Goal: Task Accomplishment & Management: Manage account settings

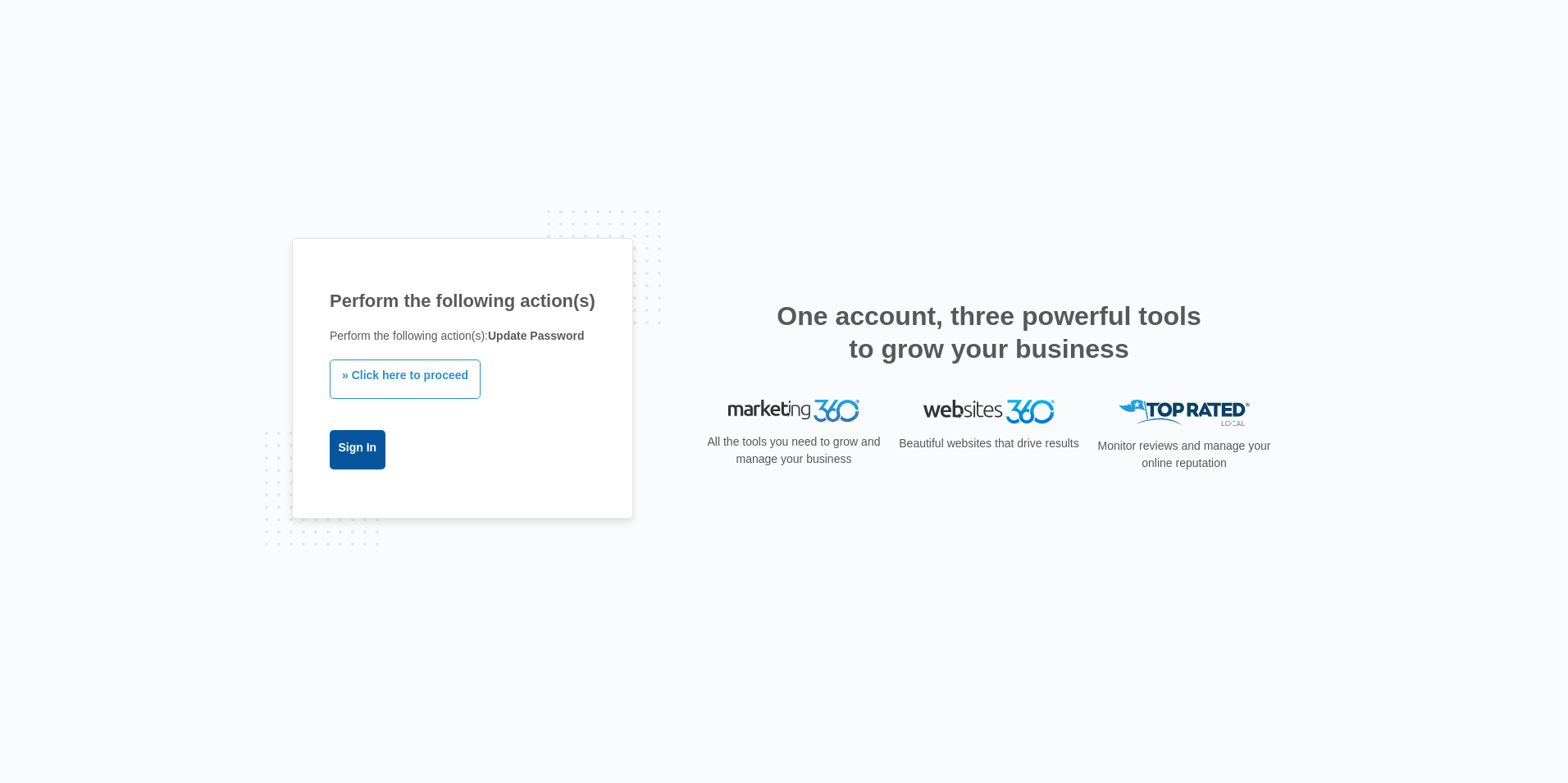
click at [374, 447] on link "Sign In" at bounding box center [358, 450] width 55 height 40
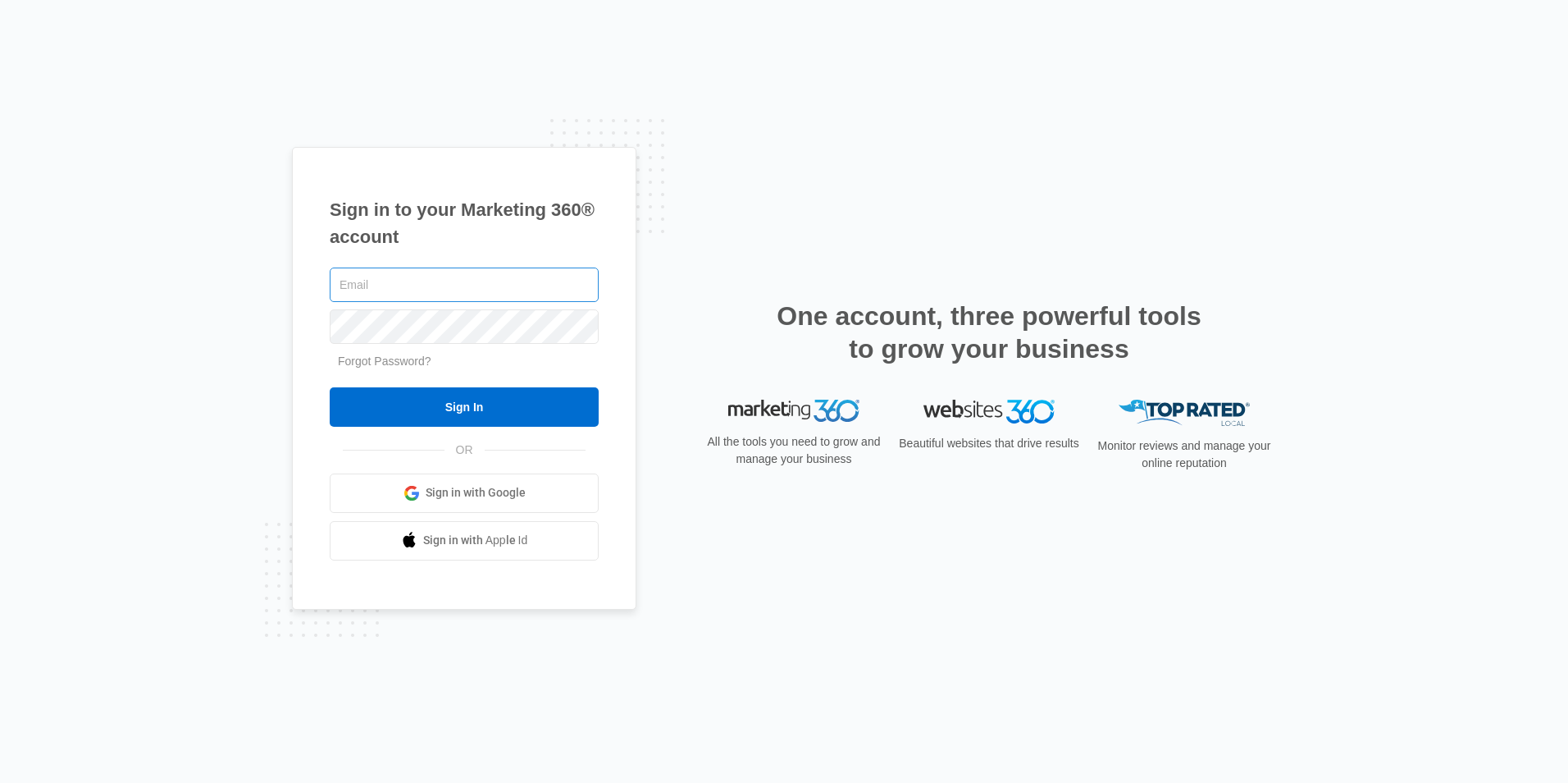
click at [493, 274] on input "text" at bounding box center [465, 284] width 269 height 35
click at [492, 285] on input "text" at bounding box center [465, 284] width 269 height 35
type input "C"
type input "Cglover@wogangroup.com"
click at [389, 364] on link "Forgot Password?" at bounding box center [385, 360] width 94 height 13
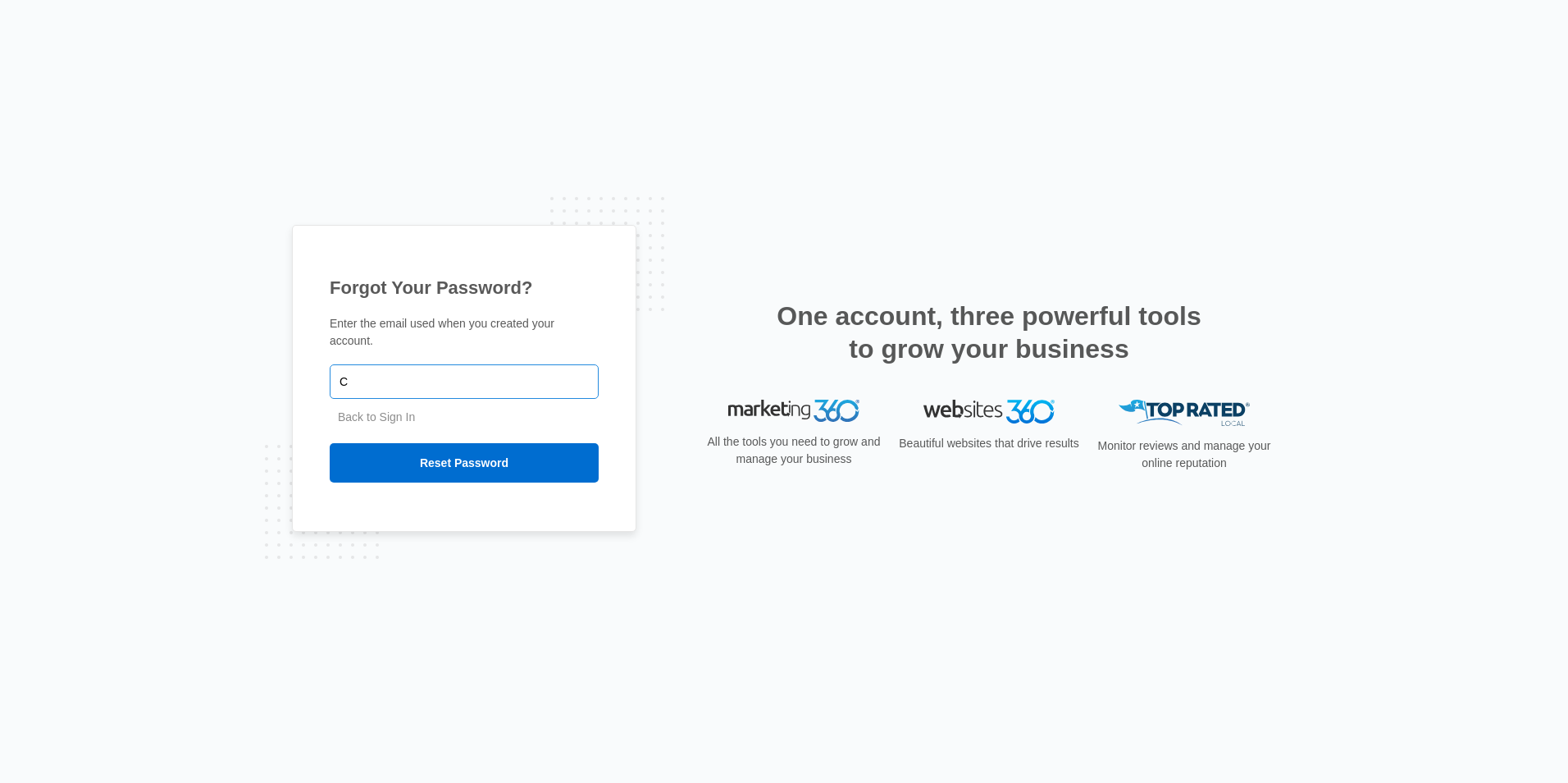
type input "cglover@wogangroup.com"
click at [453, 454] on input "Reset Password" at bounding box center [465, 463] width 269 height 40
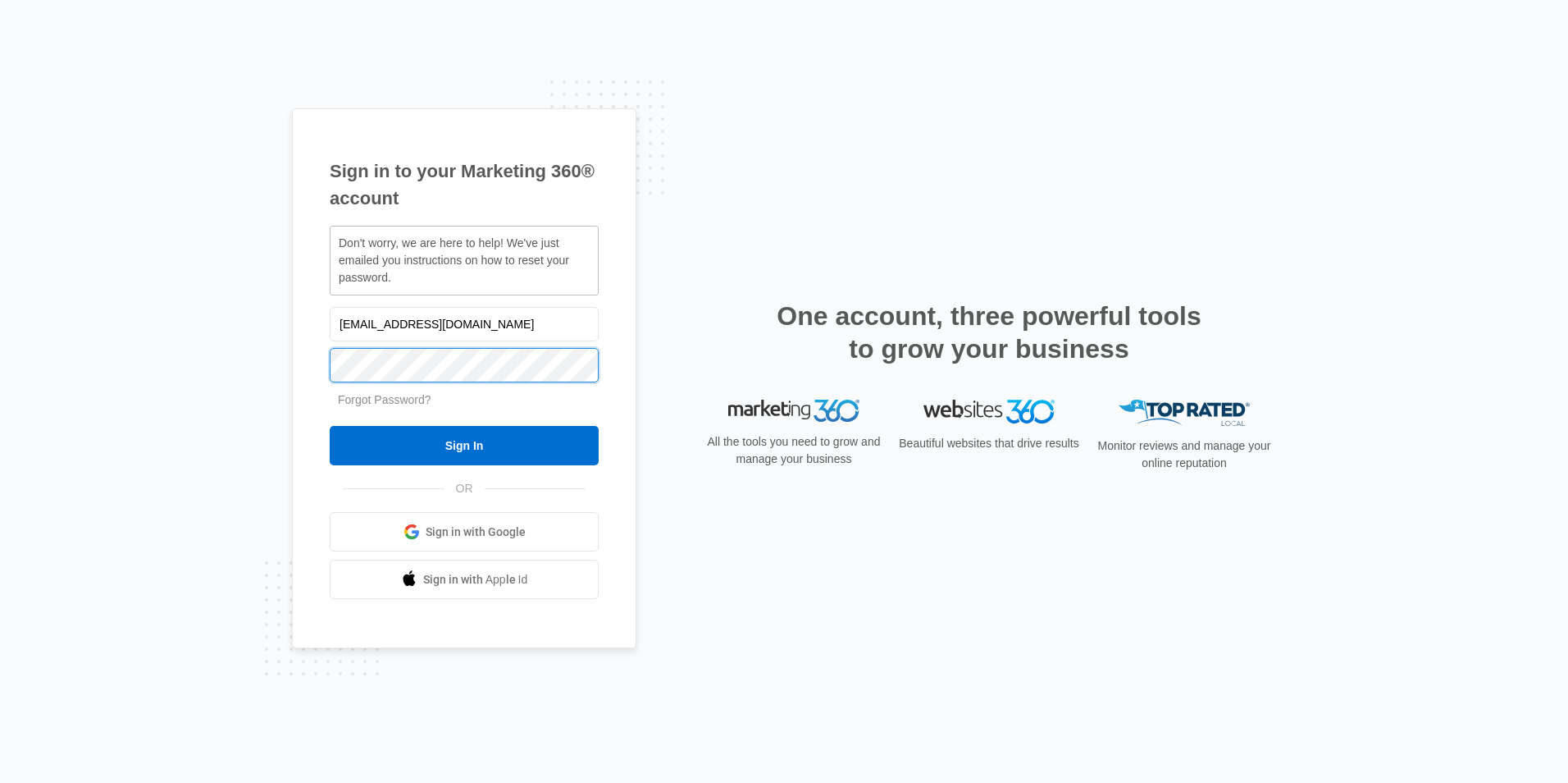
click at [330, 426] on input "Sign In" at bounding box center [465, 446] width 269 height 40
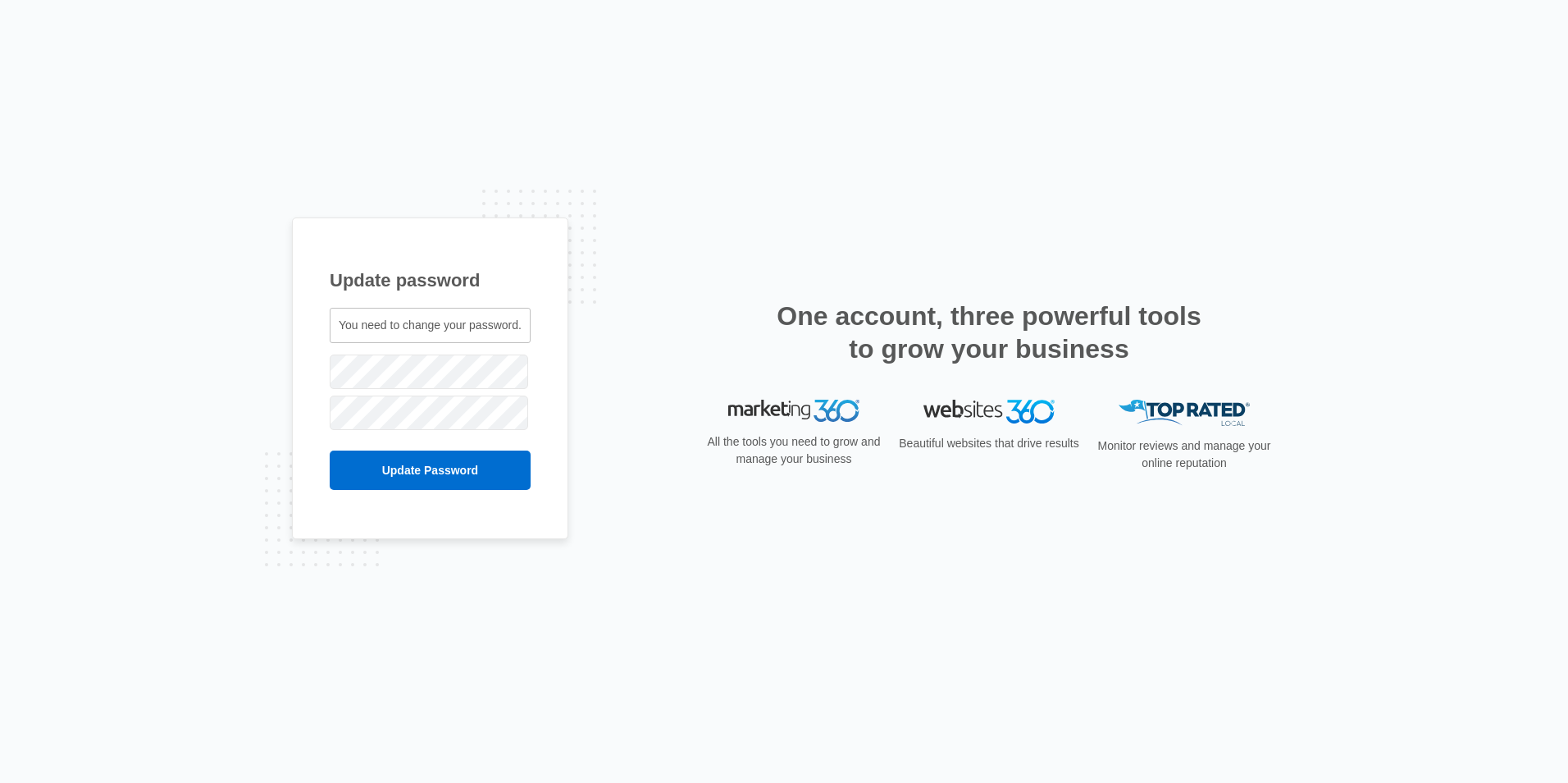
click at [399, 326] on span "You need to change your password." at bounding box center [430, 324] width 183 height 13
click at [445, 467] on input "Update Password" at bounding box center [430, 470] width 201 height 40
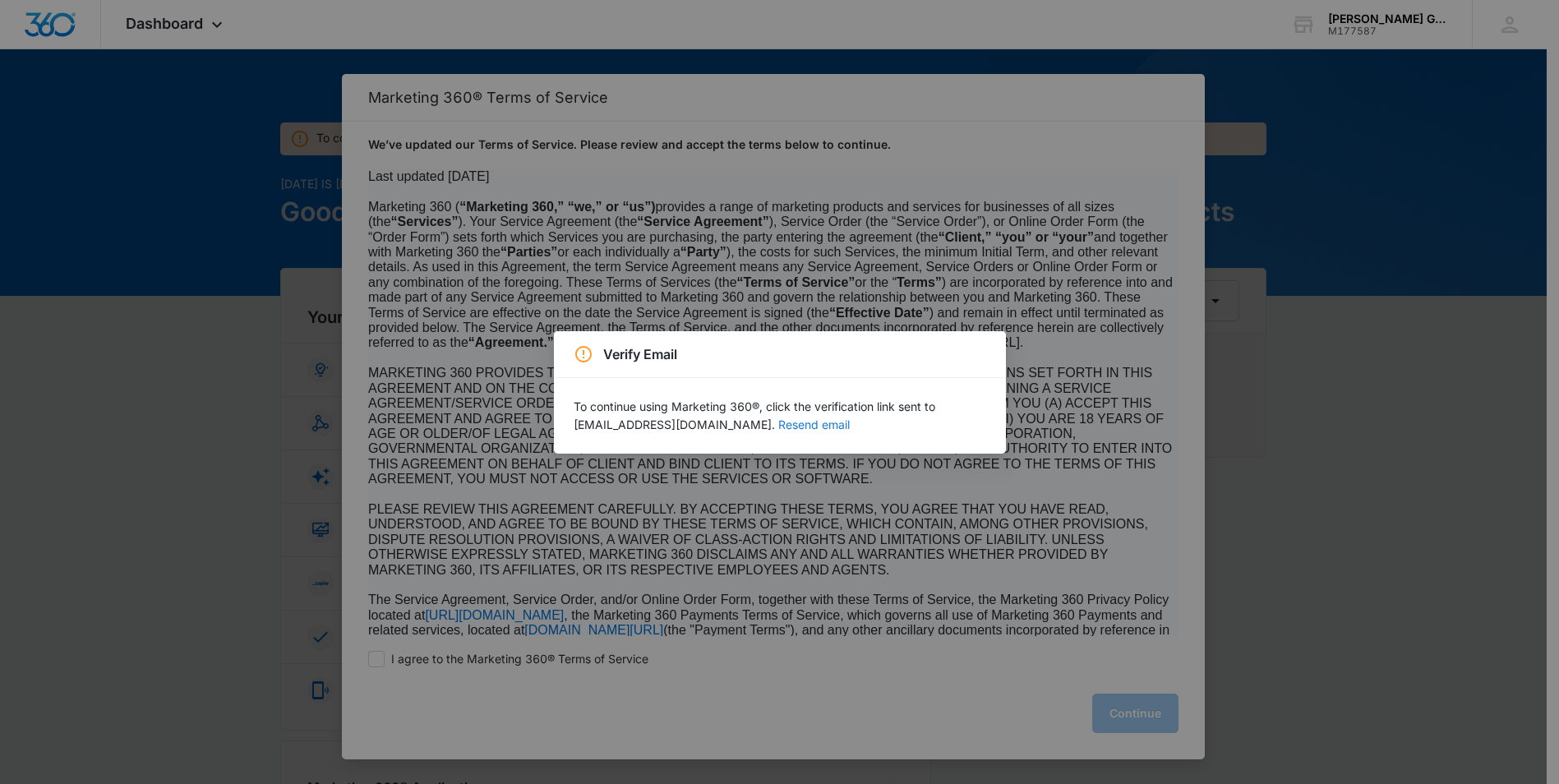
click at [780, 427] on button "Resend email" at bounding box center [814, 425] width 71 height 12
click at [1022, 546] on div "Verify Email To continue using Marketing 360®, click the verification link sent…" at bounding box center [780, 392] width 1559 height 784
click at [1117, 704] on div "Verify Email To continue using Marketing 360®, click the verification link sent…" at bounding box center [780, 392] width 1559 height 784
click at [1542, 452] on div "Verify Email To continue using Marketing 360®, click the verification link sent…" at bounding box center [780, 392] width 1559 height 784
click at [113, 223] on div "Verify Email To continue using Marketing 360®, click the verification link sent…" at bounding box center [780, 392] width 1559 height 784
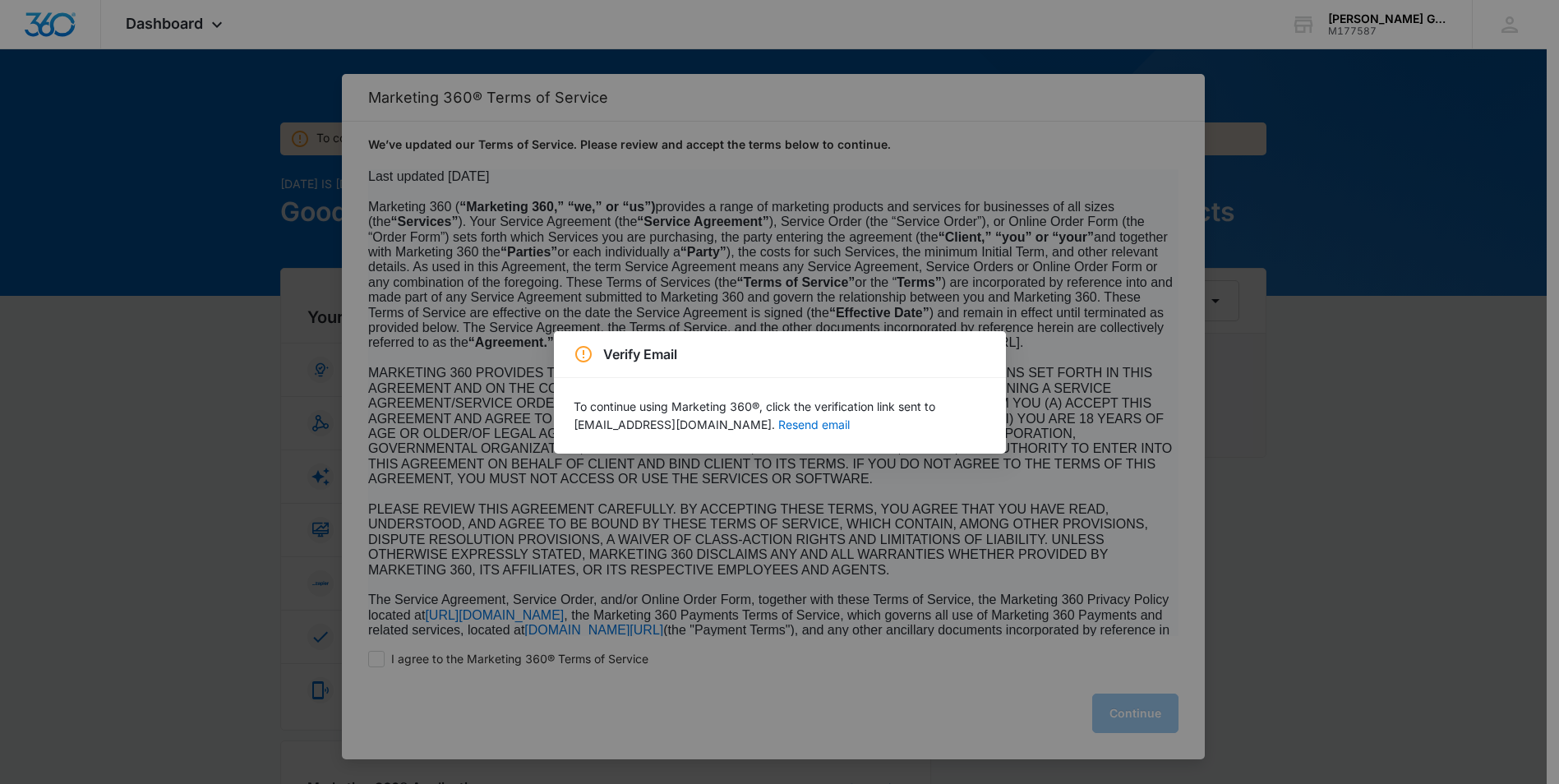
click at [157, 194] on div "Verify Email To continue using Marketing 360®, click the verification link sent…" at bounding box center [780, 392] width 1559 height 784
click at [1161, 709] on div "Verify Email To continue using Marketing 360®, click the verification link sent…" at bounding box center [780, 392] width 1559 height 784
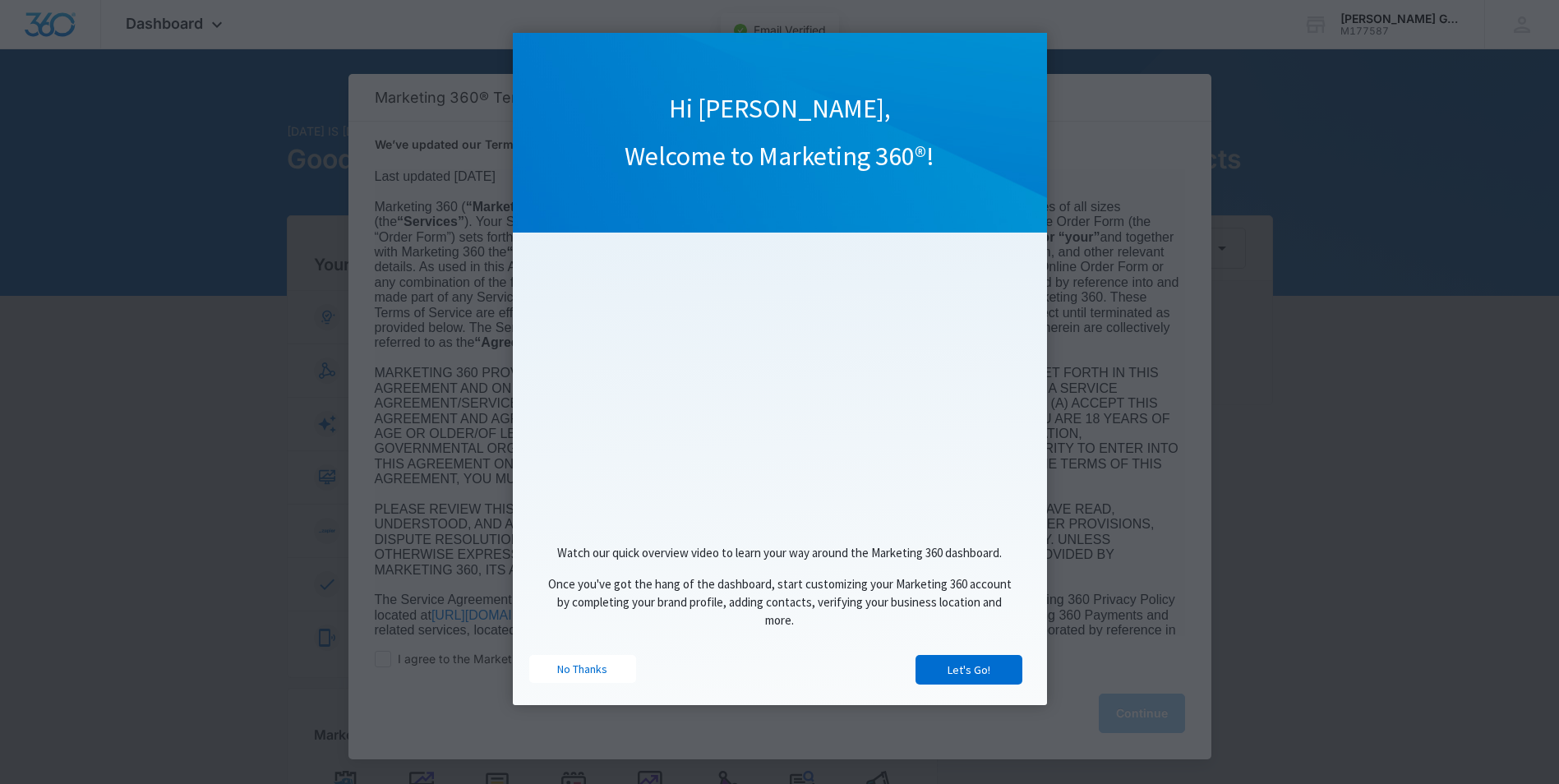
drag, startPoint x: 976, startPoint y: 648, endPoint x: 978, endPoint y: 657, distance: 9.2
click at [978, 649] on div "Watch our quick overview video to learn your way around the Marketing 360 dashb…" at bounding box center [780, 591] width 501 height 128
click at [973, 673] on link "Let's Go!" at bounding box center [969, 669] width 107 height 30
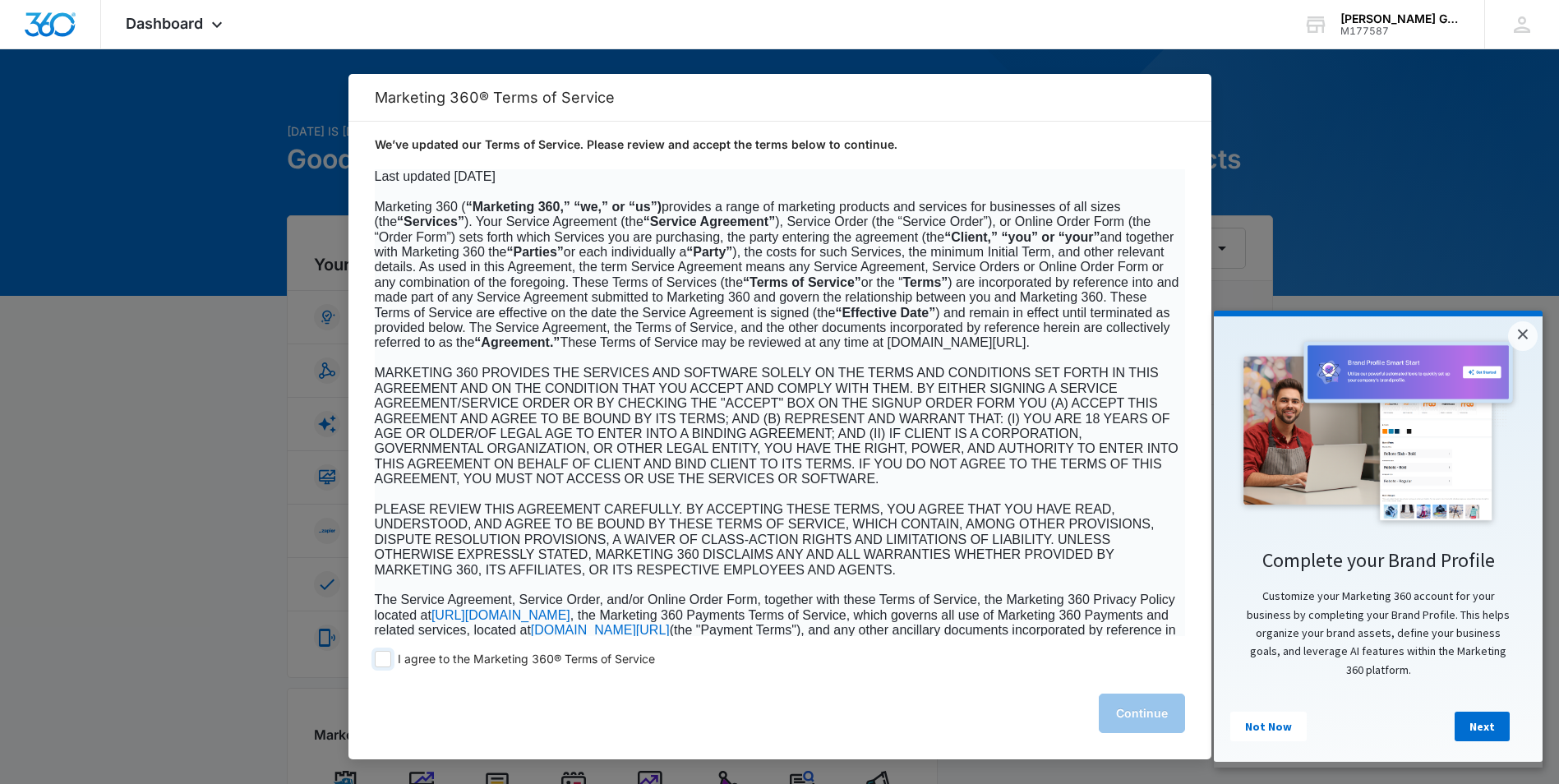
click at [374, 658] on span at bounding box center [382, 658] width 17 height 17
click at [374, 658] on input "I agree to the Marketing 360® Terms of Service" at bounding box center [382, 658] width 17 height 17
checkbox input "true"
click at [1137, 713] on button "Continue" at bounding box center [1141, 713] width 86 height 40
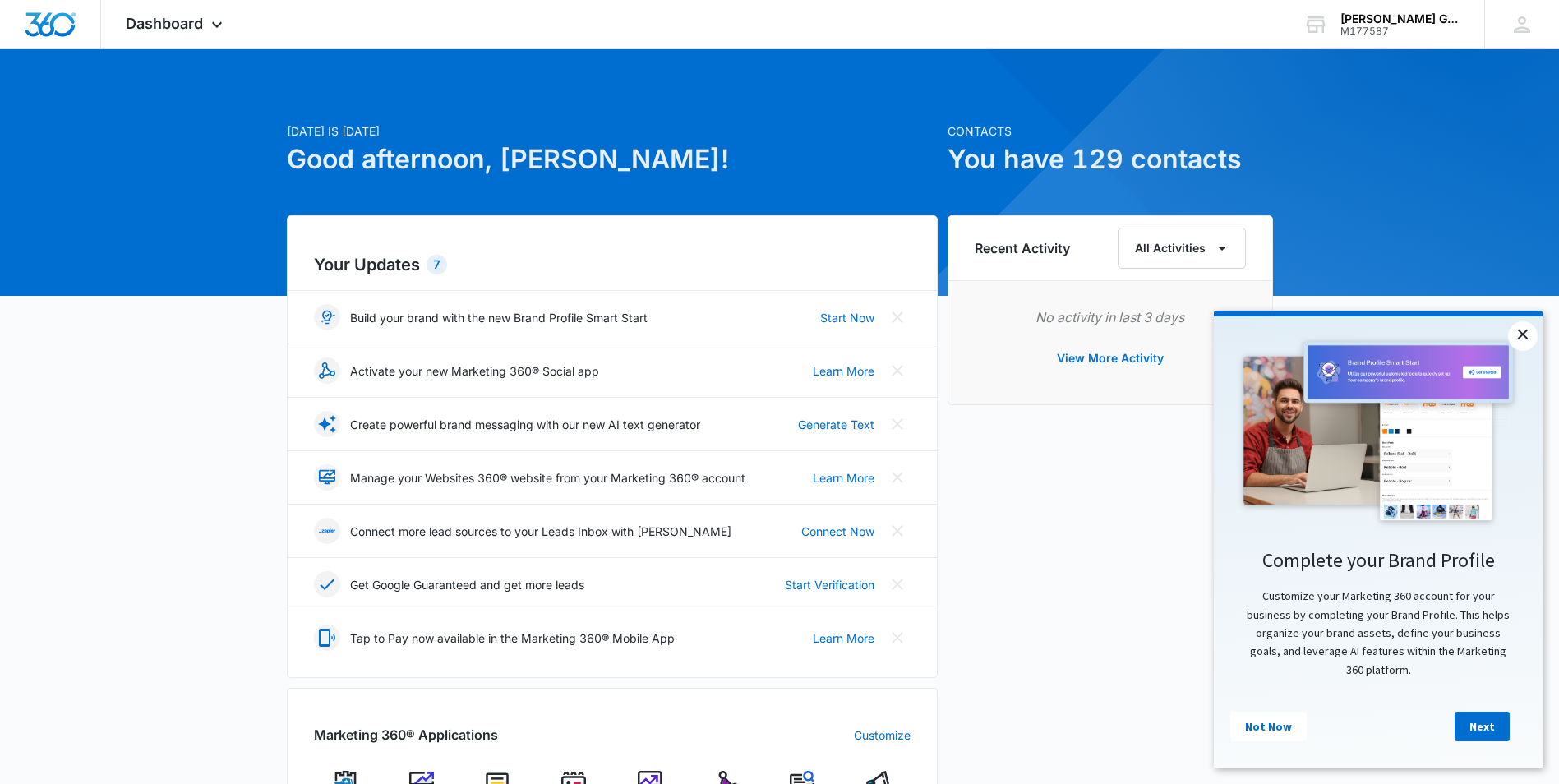
click at [1524, 328] on link "×" at bounding box center [1522, 336] width 30 height 30
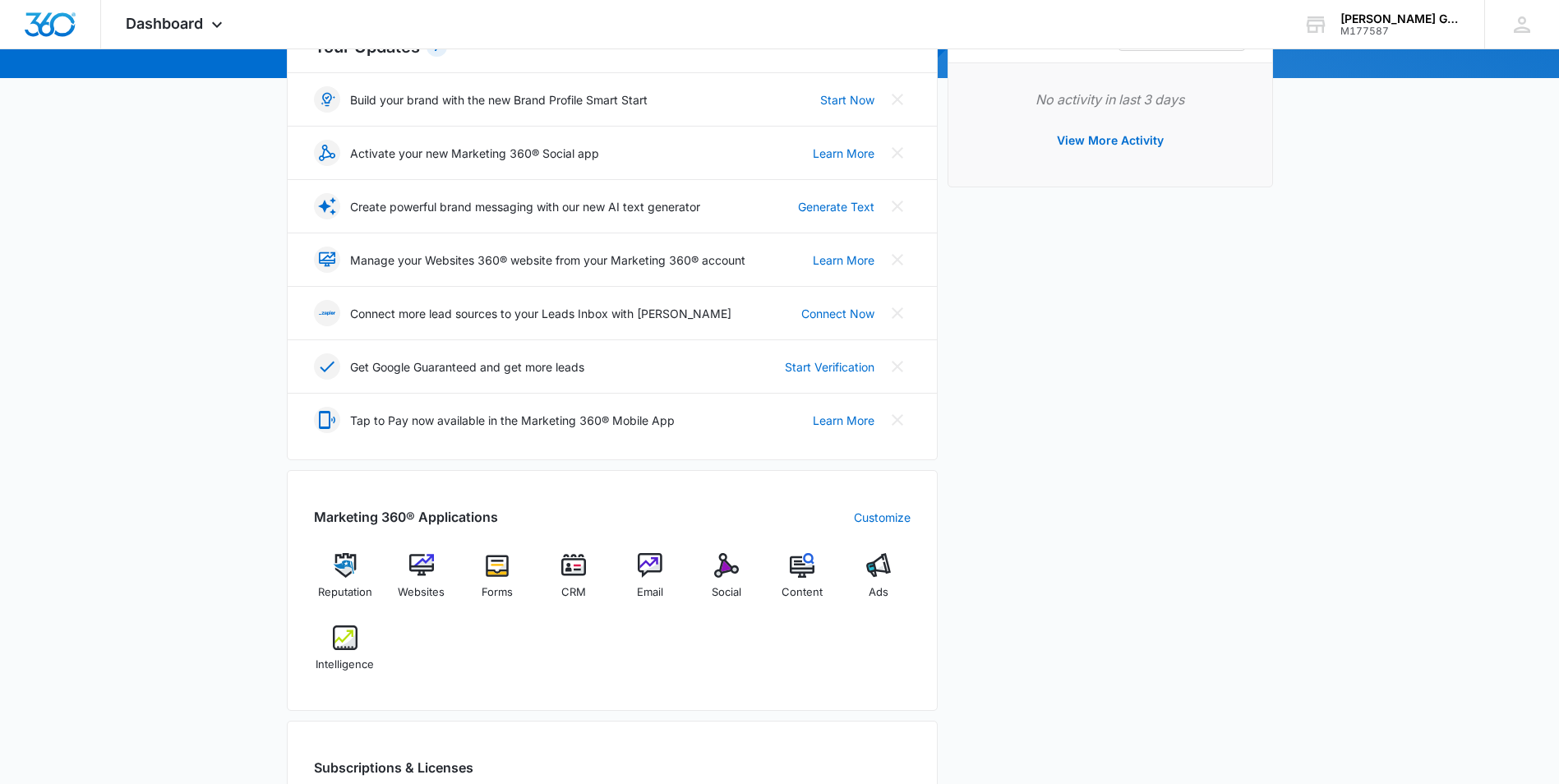
scroll to position [246, 0]
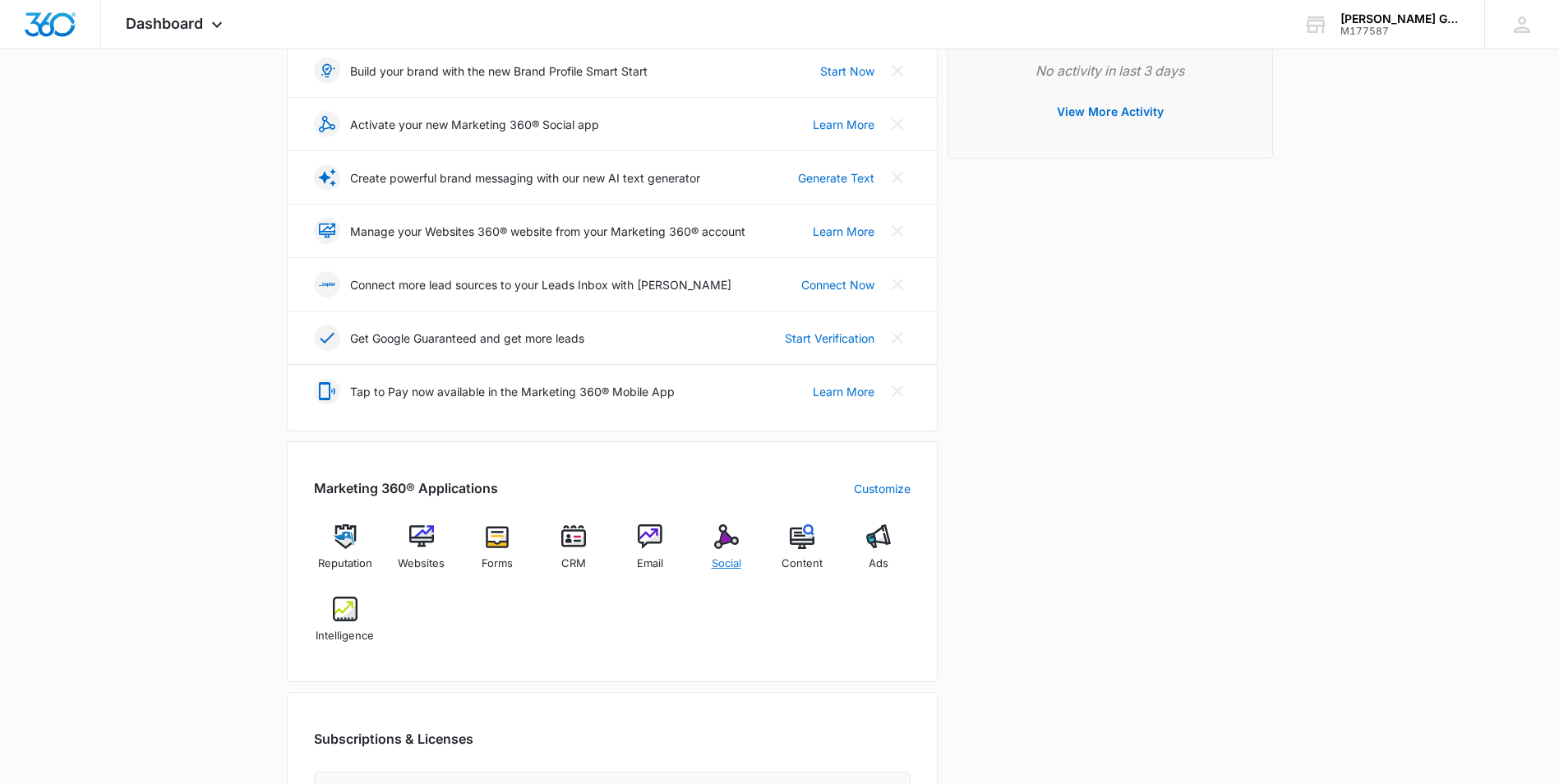
click at [722, 540] on img at bounding box center [726, 536] width 25 height 25
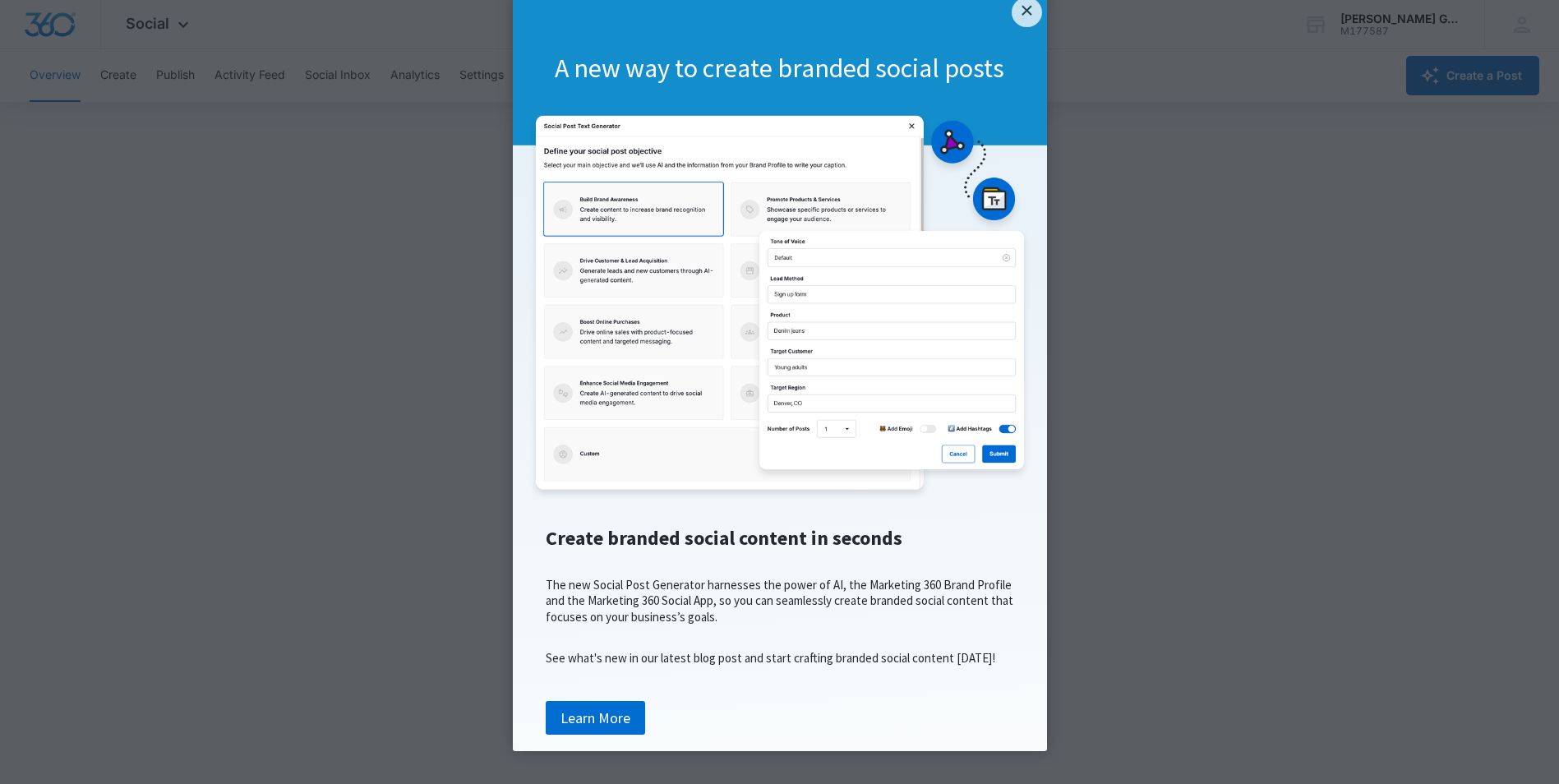
scroll to position [4, 0]
click appcues "× A new way to create branded social posts Create branded social content in sec…"
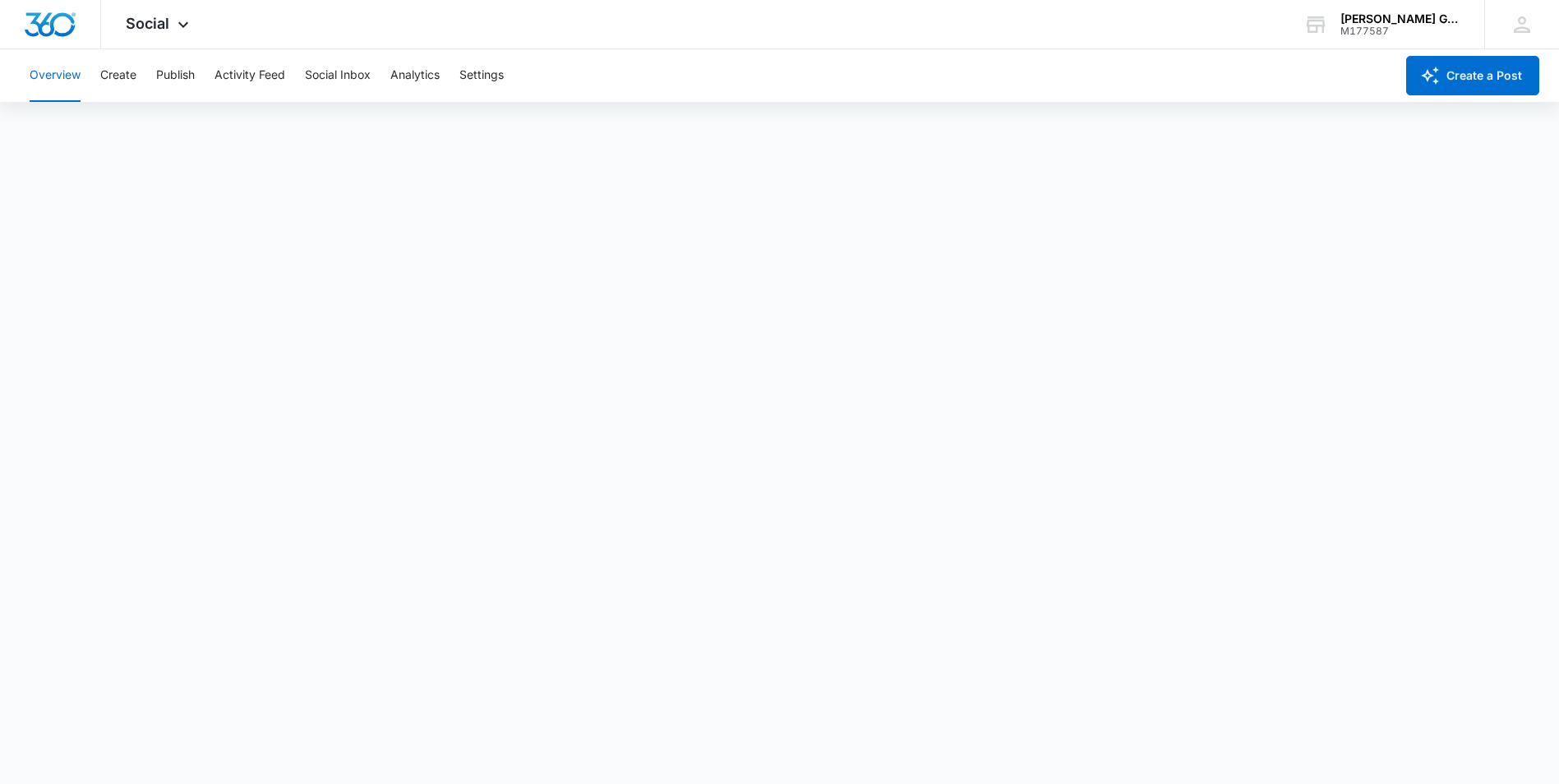
scroll to position [0, 0]
click at [53, 70] on button "Overview" at bounding box center [54, 75] width 51 height 52
click at [175, 31] on icon at bounding box center [183, 29] width 20 height 20
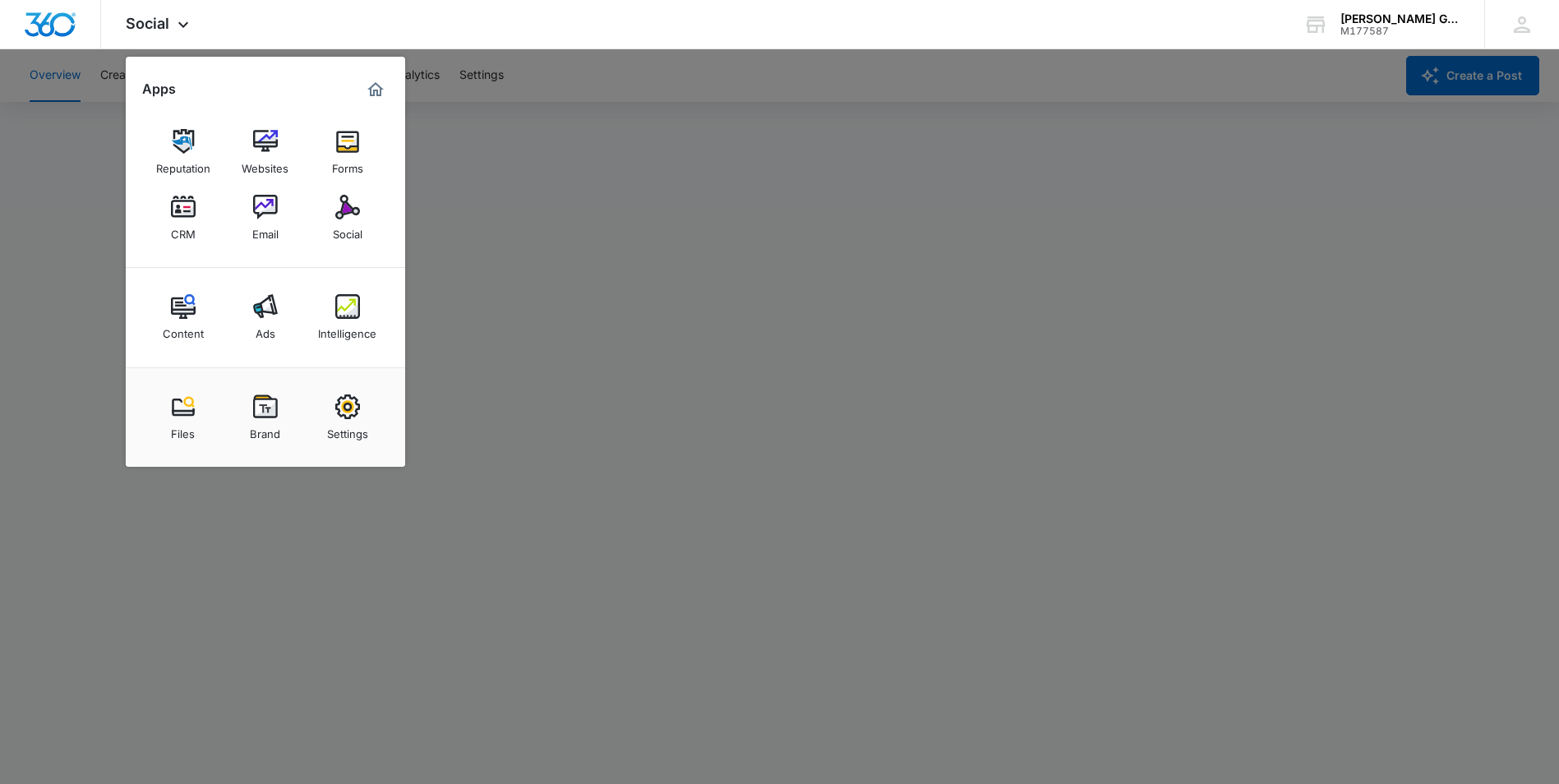
click at [973, 160] on div at bounding box center [780, 392] width 1559 height 784
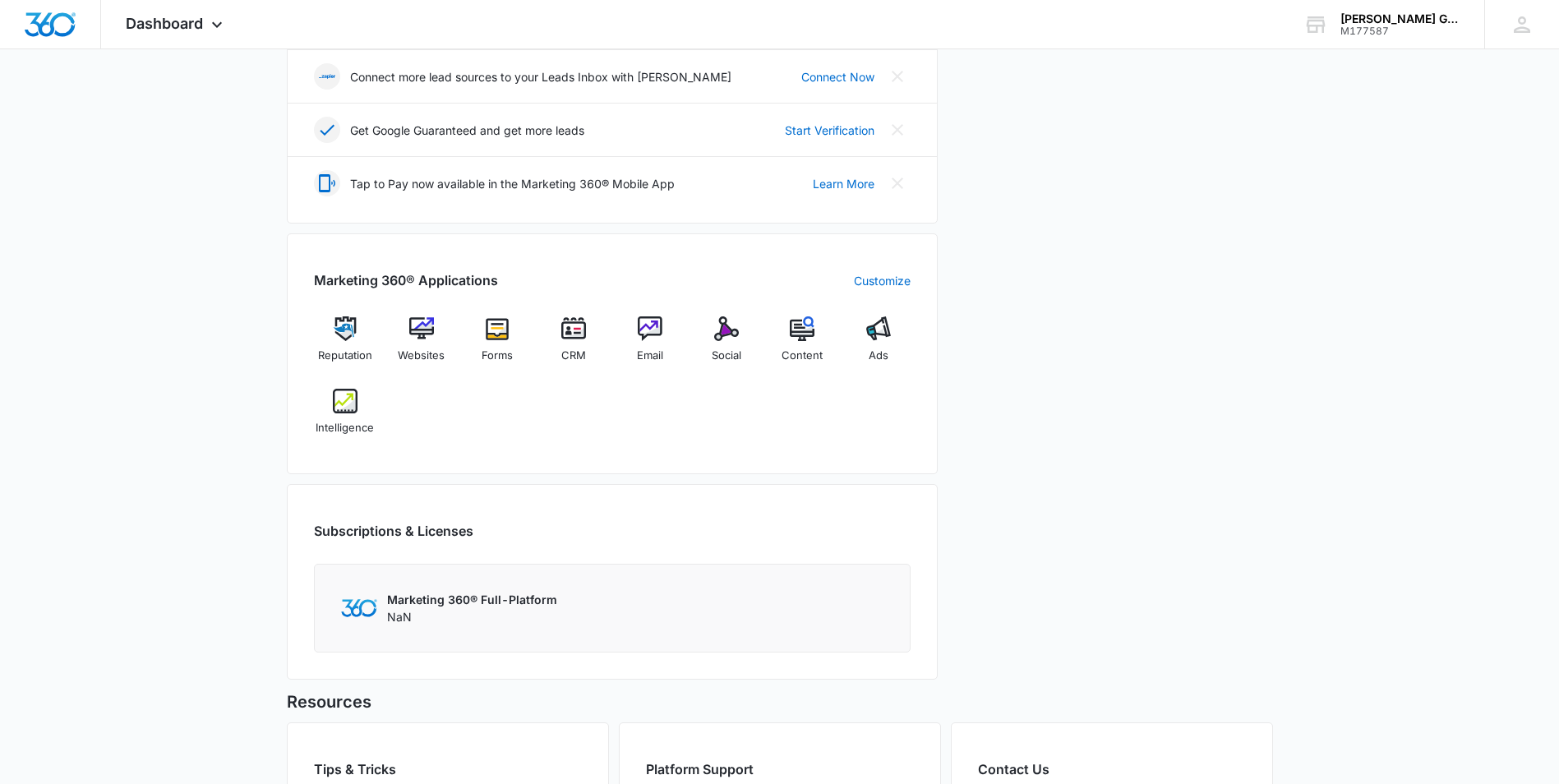
scroll to position [575, 0]
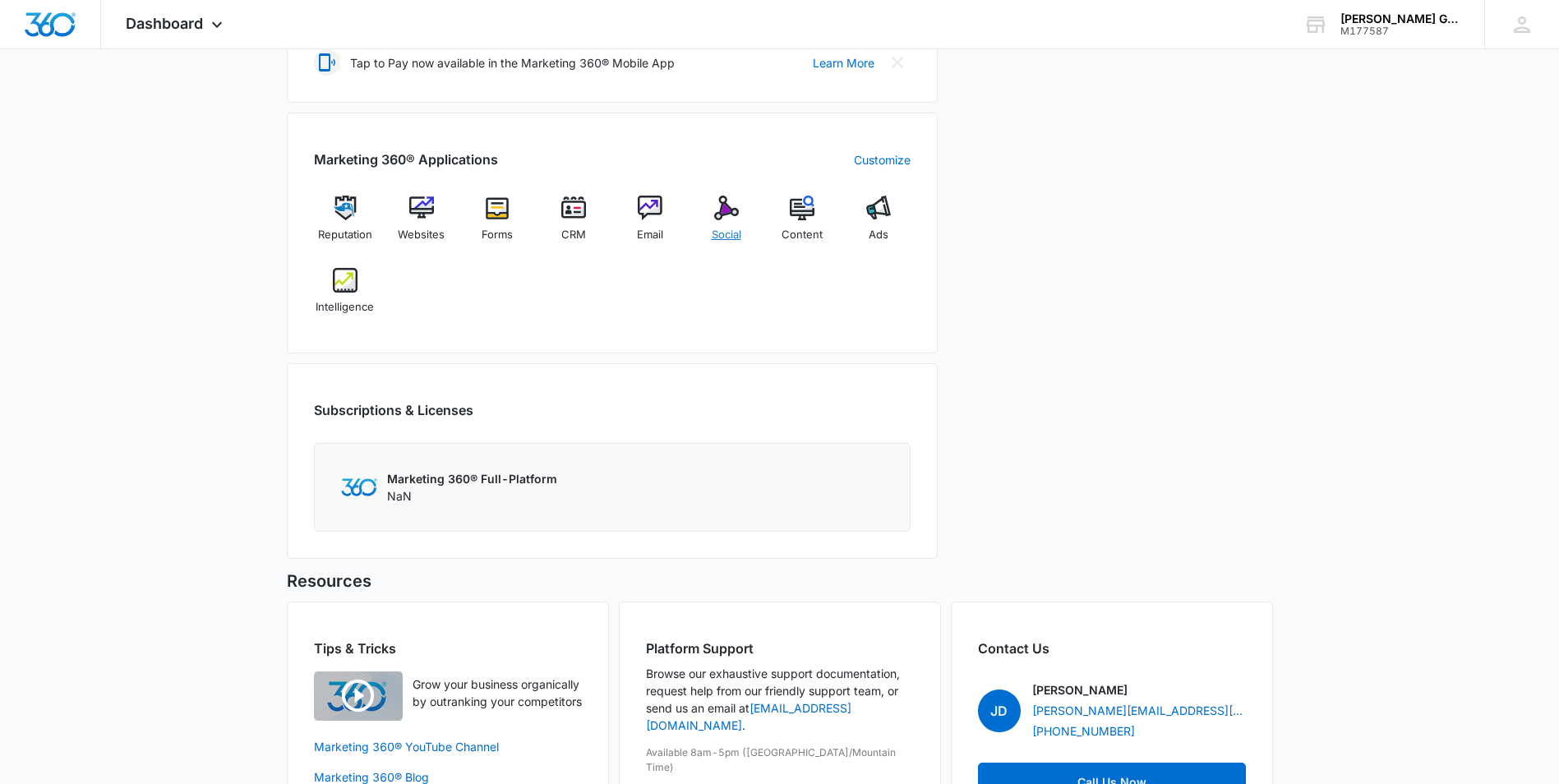
click at [729, 213] on img at bounding box center [726, 207] width 25 height 25
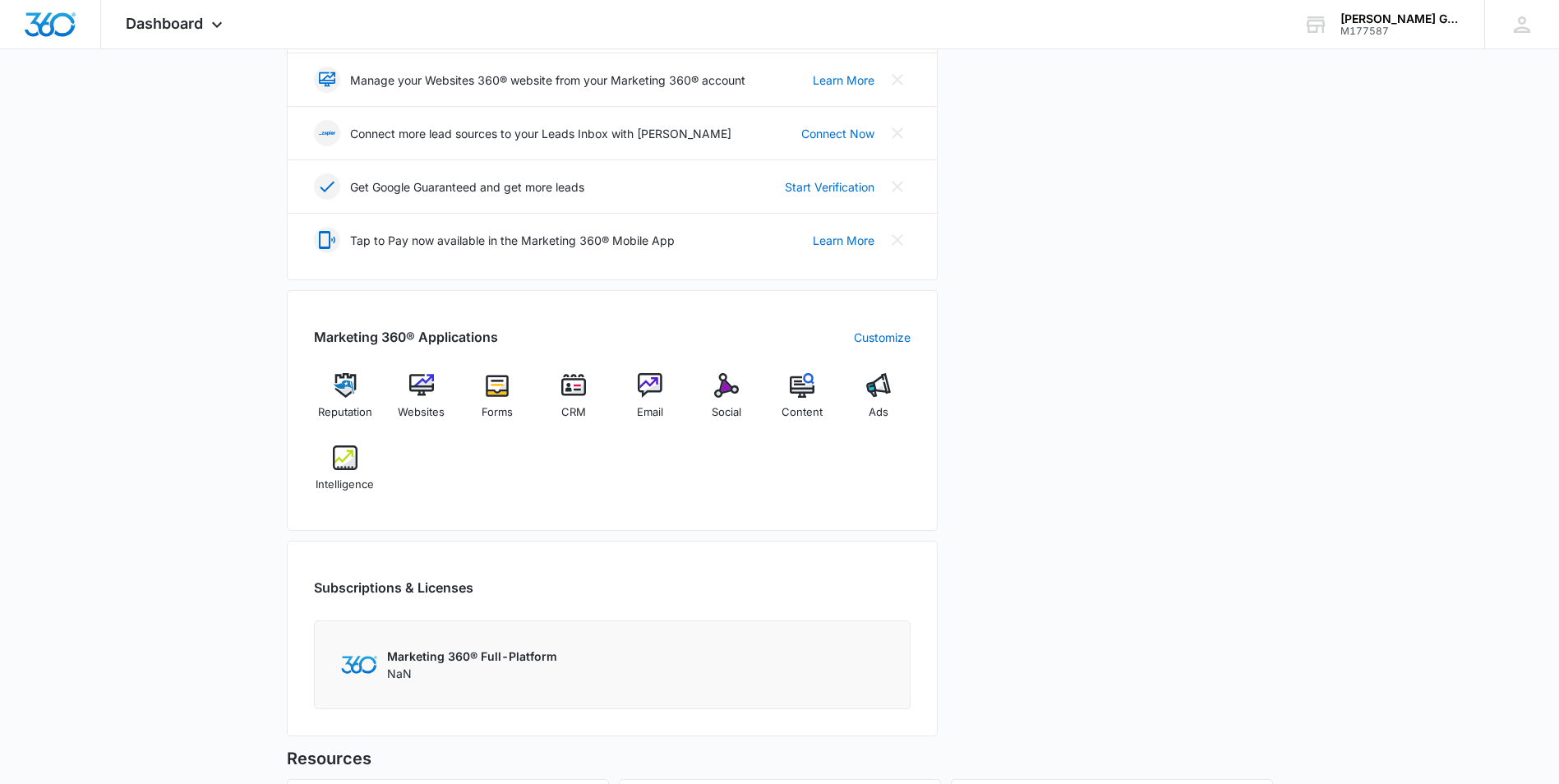
scroll to position [411, 0]
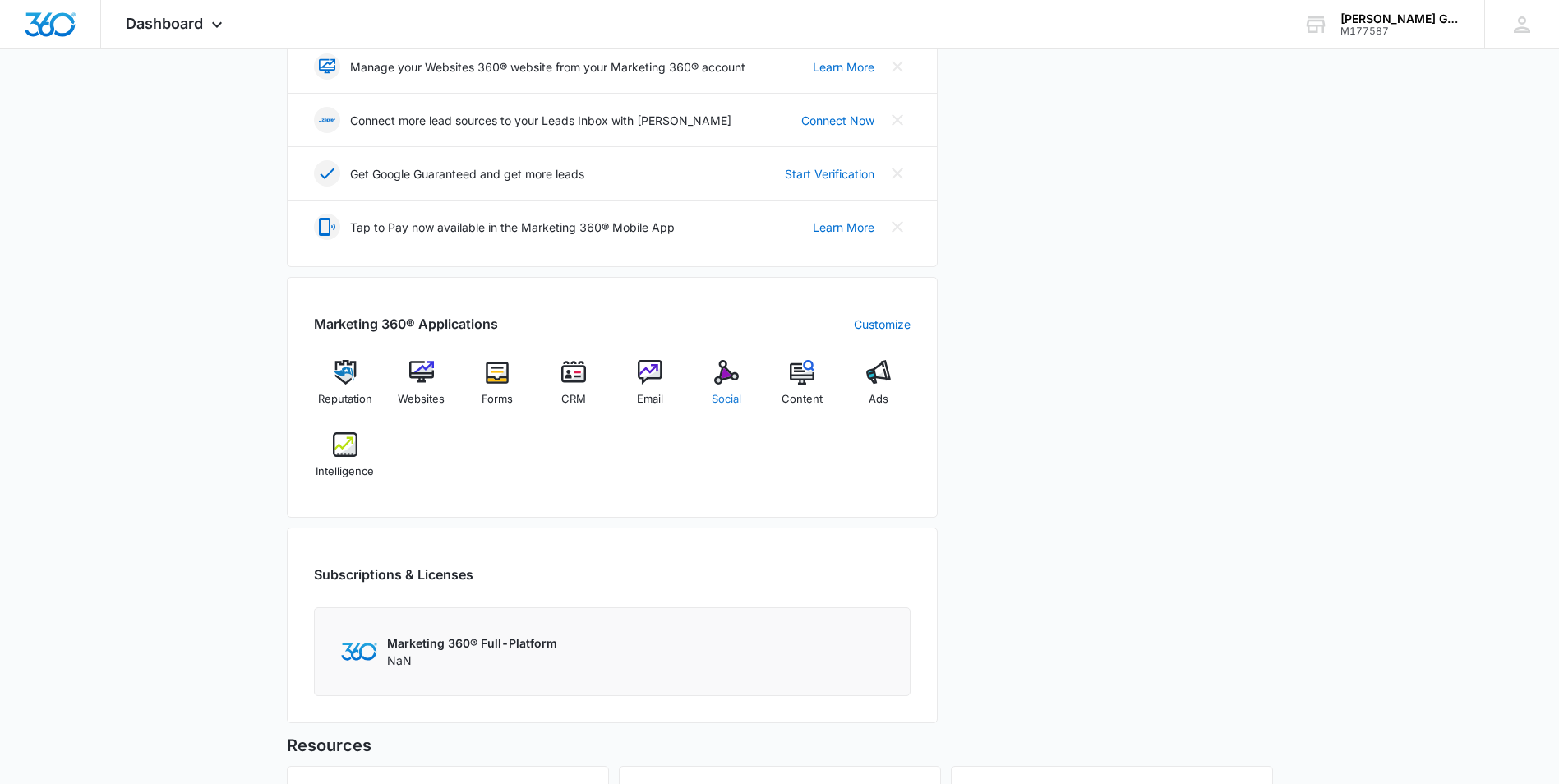
click at [731, 374] on img at bounding box center [726, 371] width 25 height 25
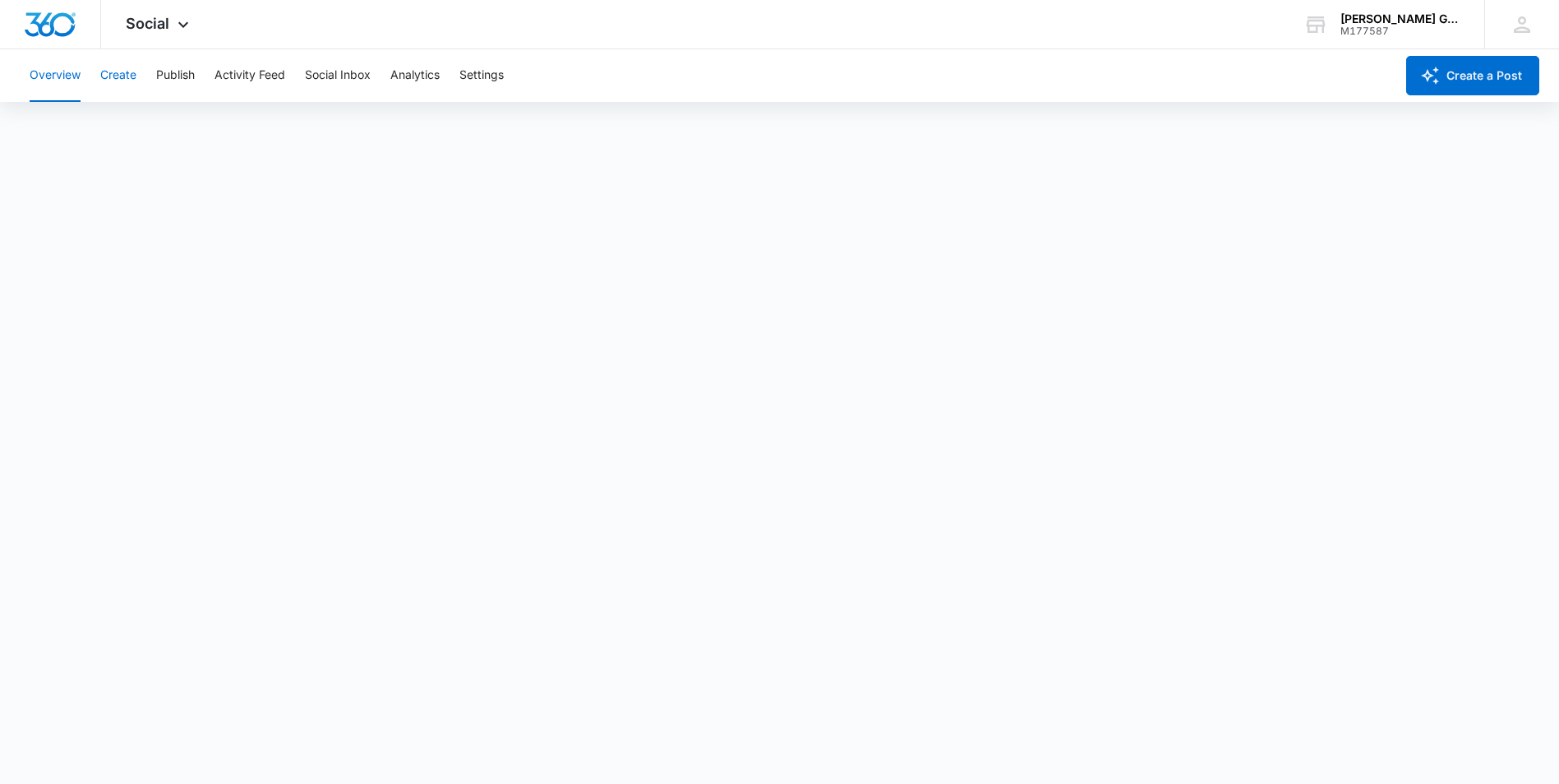
click at [126, 77] on button "Create" at bounding box center [118, 75] width 37 height 52
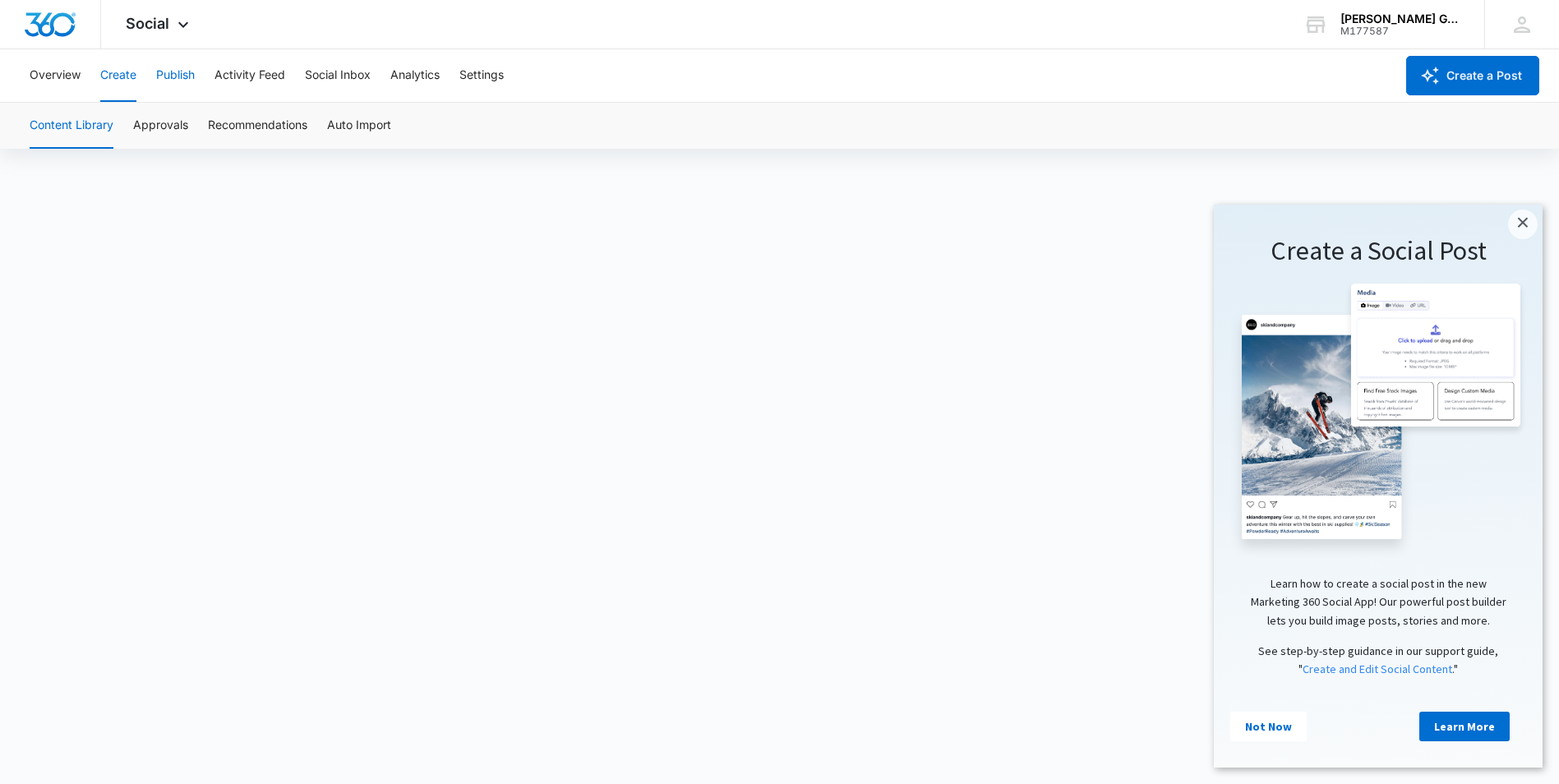
click at [157, 67] on button "Publish" at bounding box center [175, 75] width 39 height 52
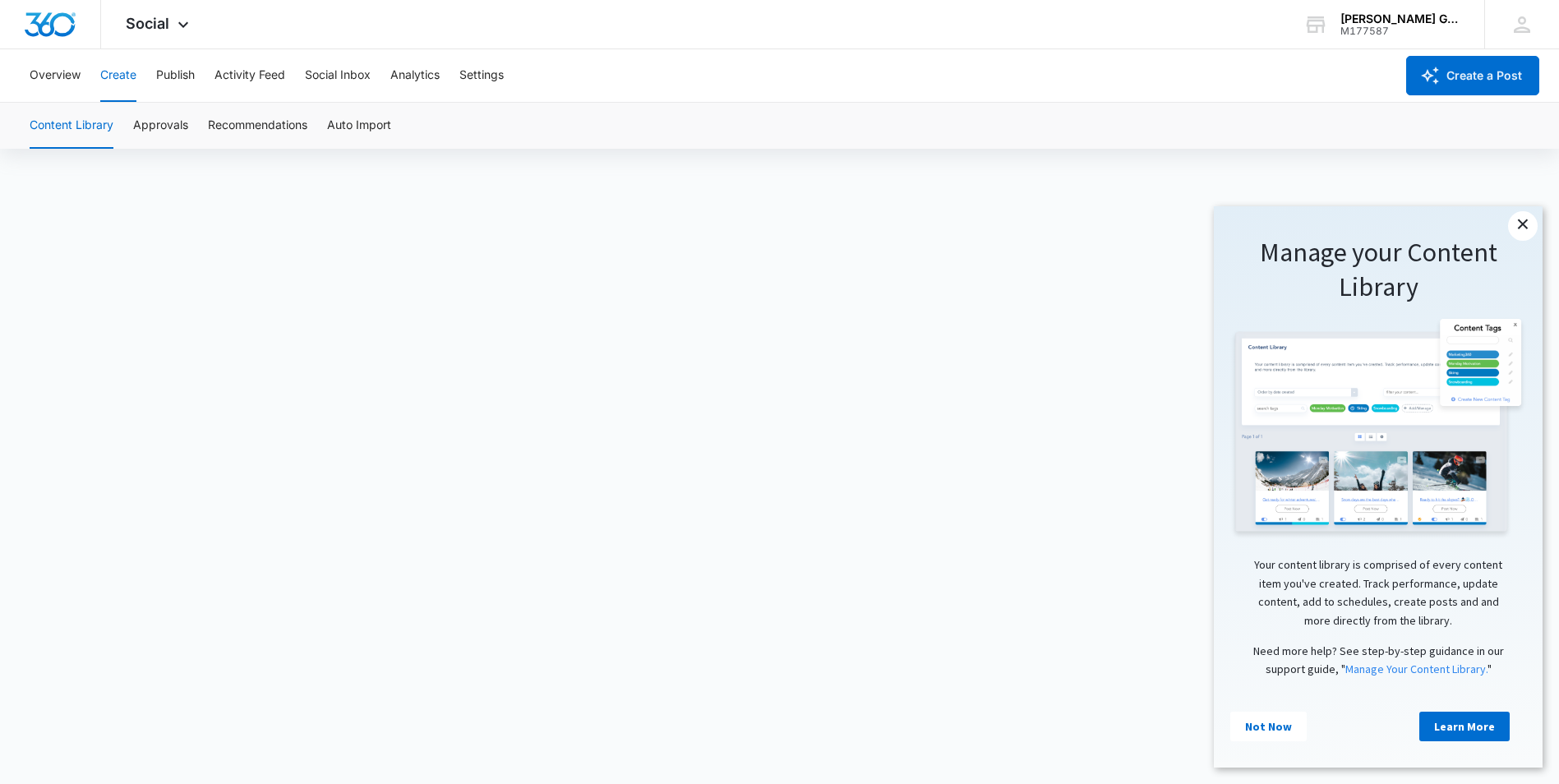
click at [1517, 217] on link "×" at bounding box center [1522, 226] width 30 height 30
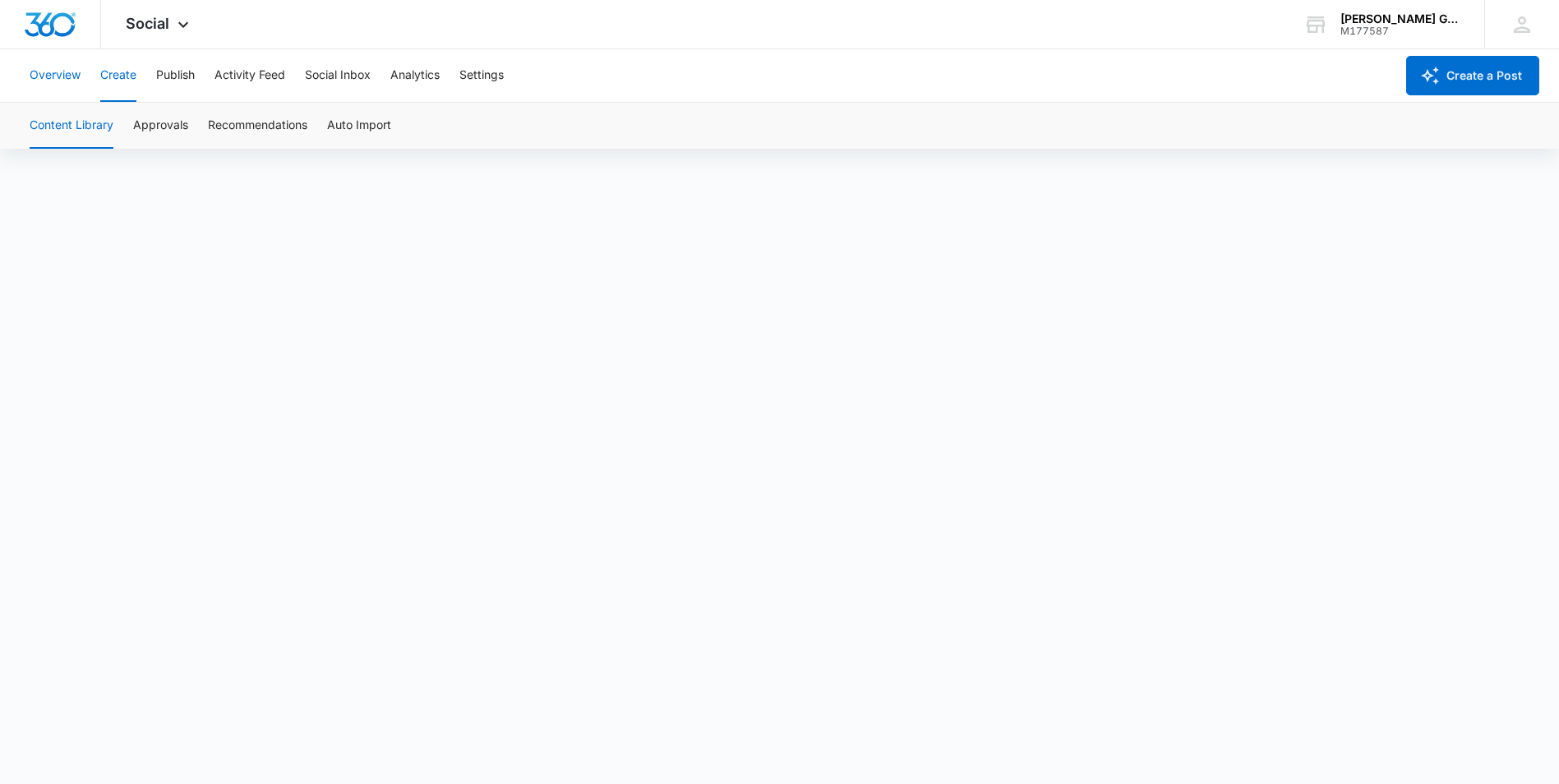
click at [41, 70] on button "Overview" at bounding box center [54, 75] width 51 height 52
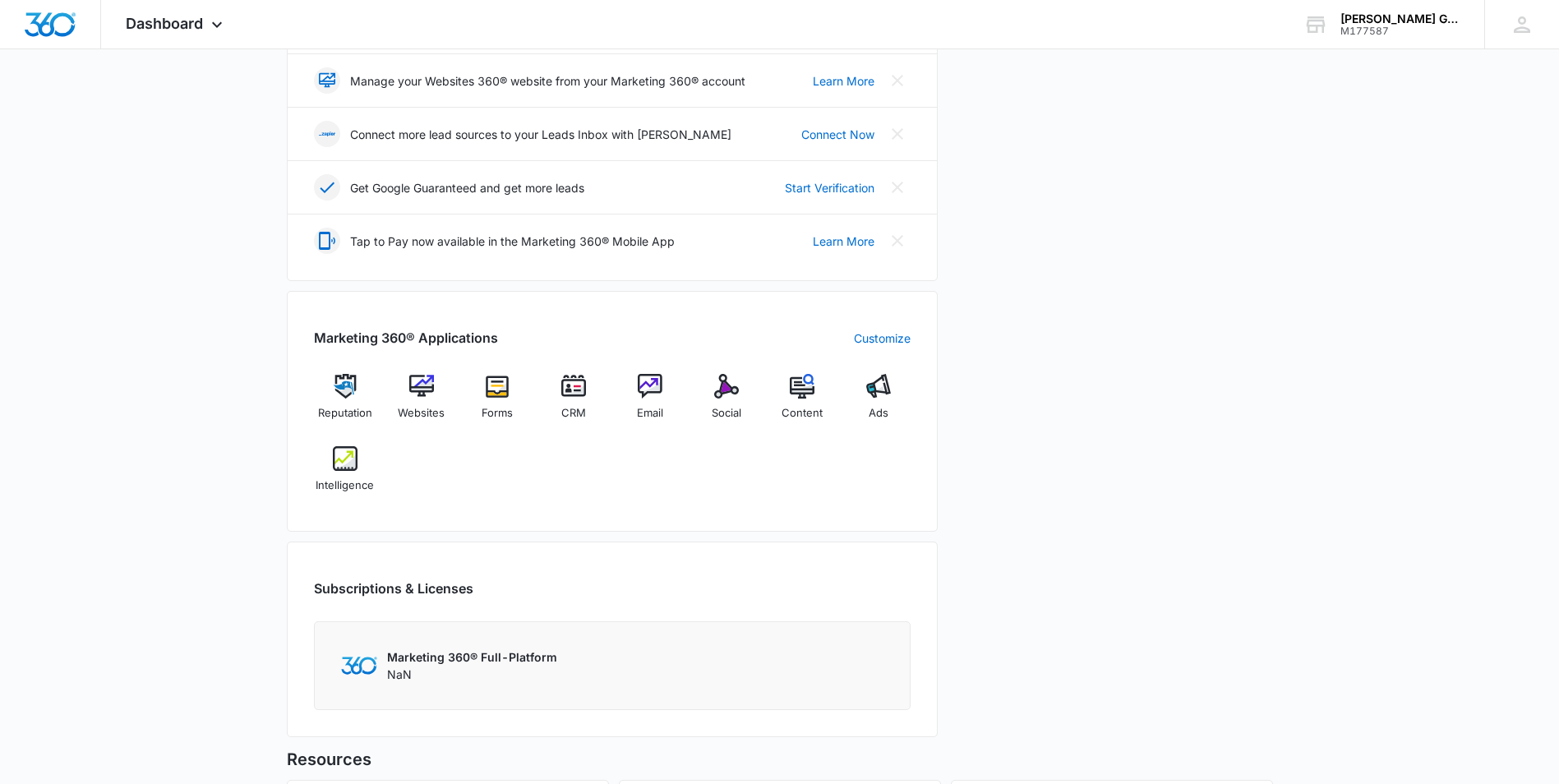
scroll to position [411, 0]
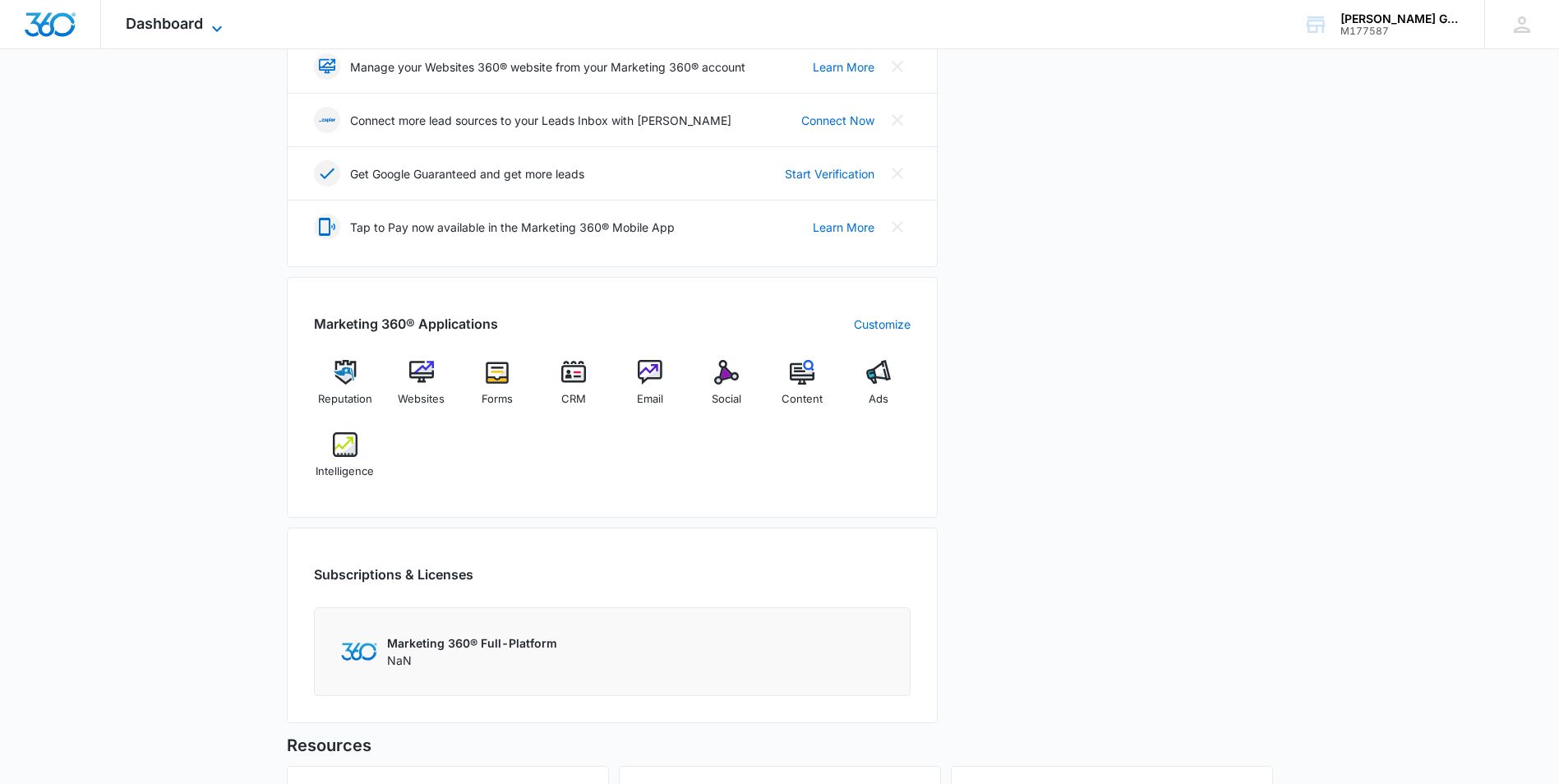
click at [158, 31] on span "Dashboard" at bounding box center [164, 23] width 77 height 17
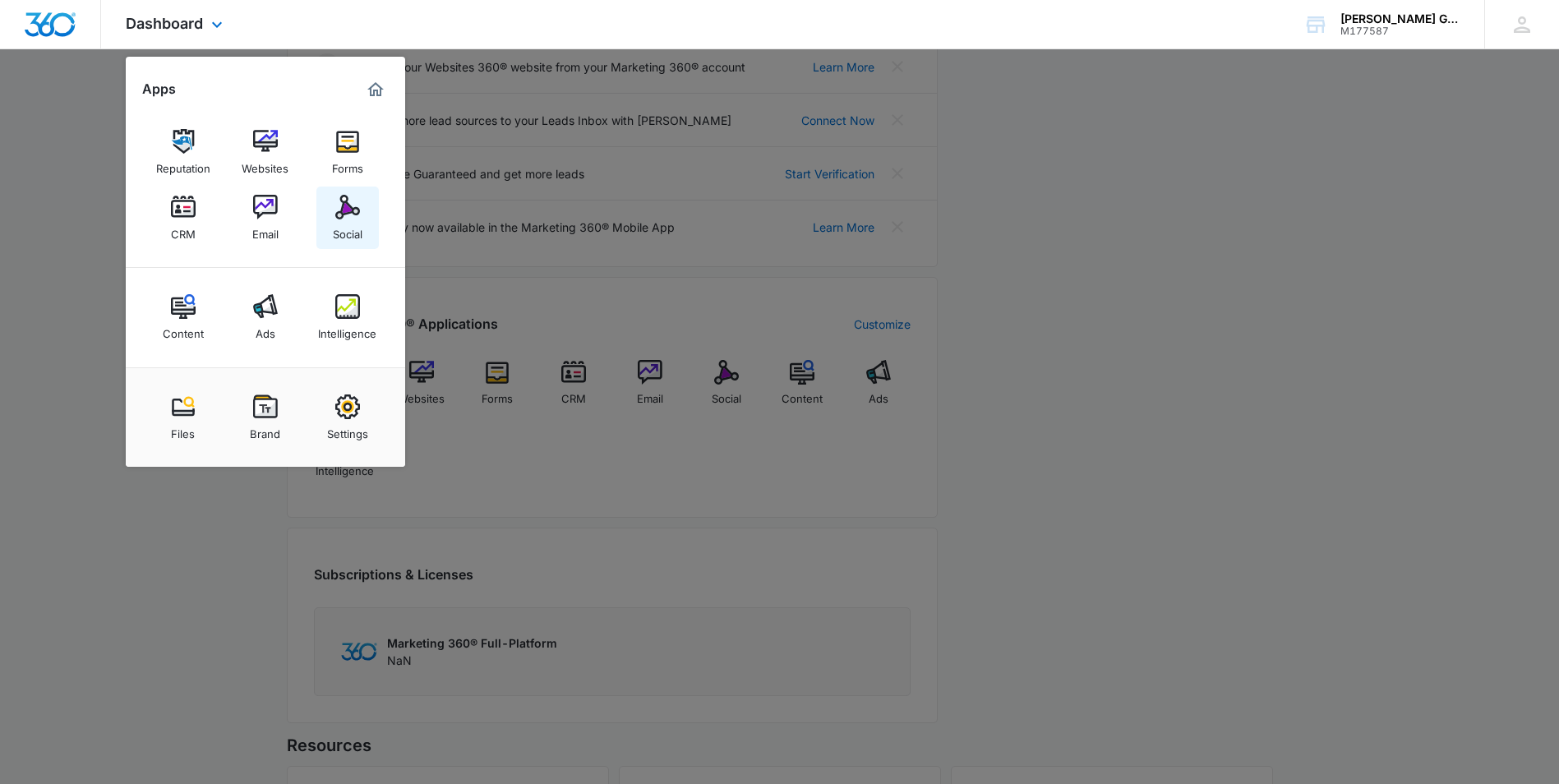
click at [348, 219] on img at bounding box center [348, 207] width 25 height 25
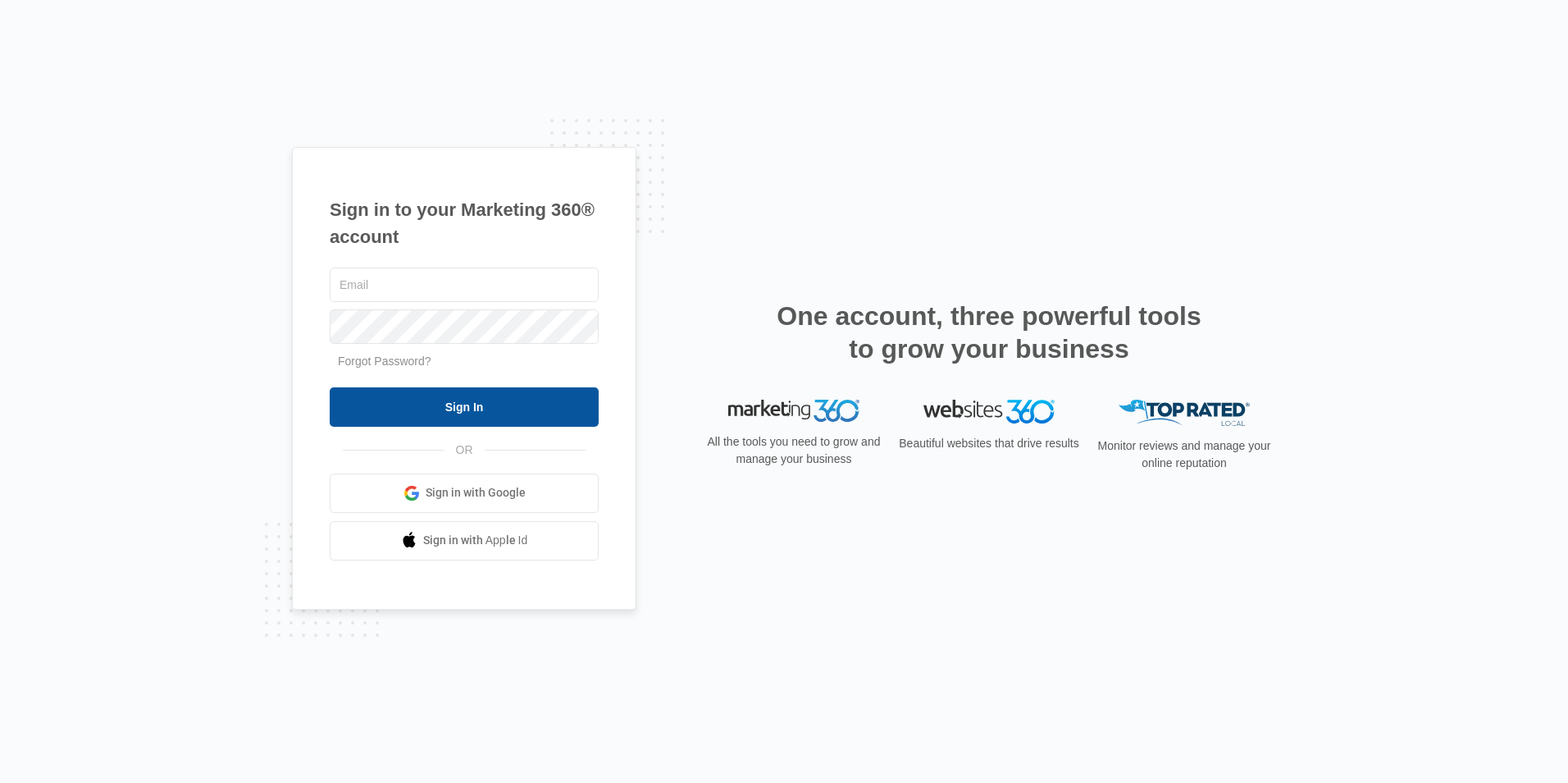
type input "[EMAIL_ADDRESS][DOMAIN_NAME]"
click at [425, 404] on input "Sign In" at bounding box center [465, 407] width 269 height 40
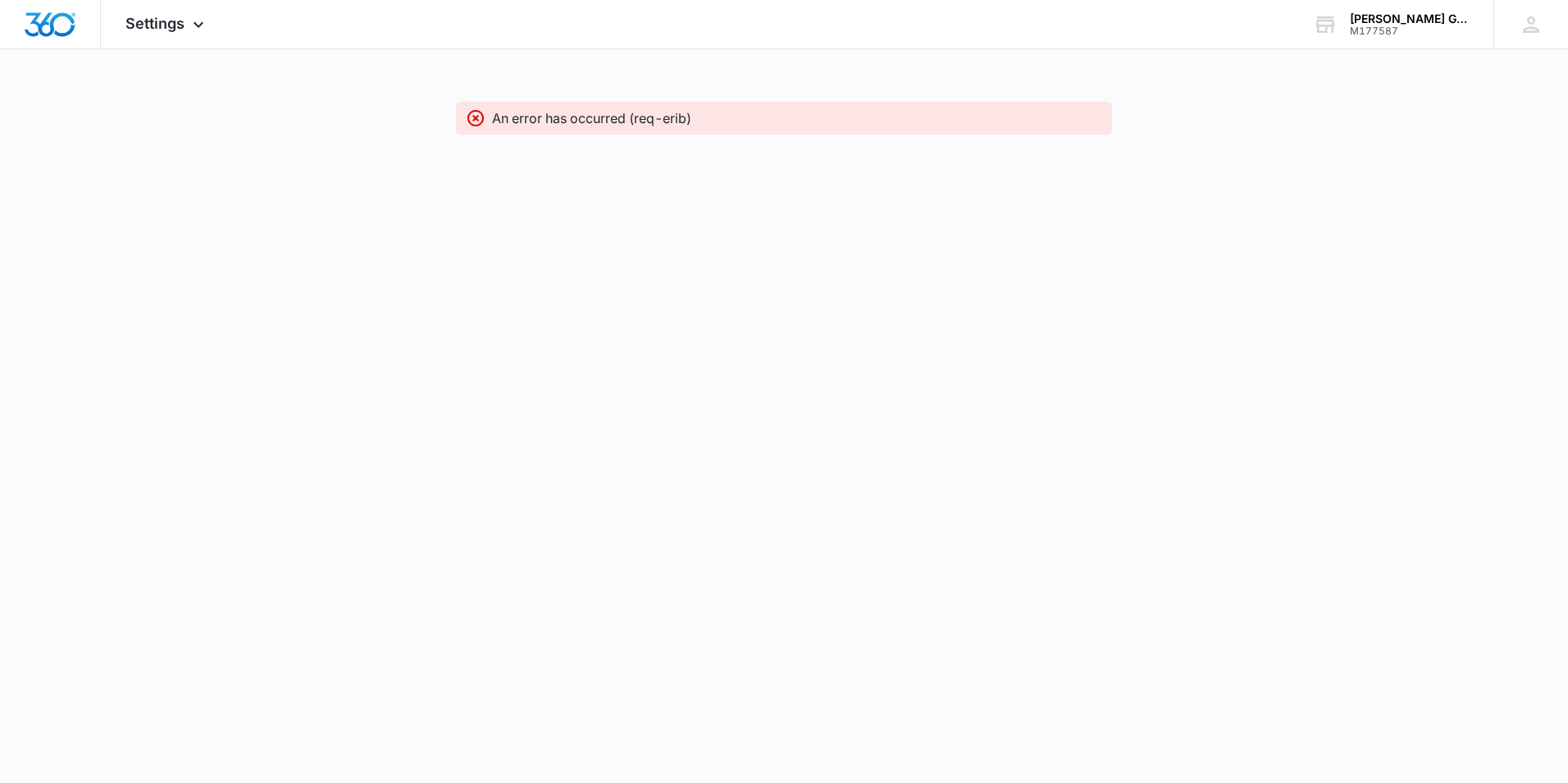
click at [671, 127] on p "An error has occurred (req-erib)" at bounding box center [592, 119] width 200 height 20
click at [552, 94] on div "Settings Apps Reputation Websites Forms CRM Email Social Content Ads Intelligen…" at bounding box center [784, 82] width 1568 height 164
click at [478, 117] on icon at bounding box center [476, 118] width 17 height 17
click at [479, 117] on icon at bounding box center [476, 118] width 17 height 17
click at [147, 21] on span "Settings" at bounding box center [155, 23] width 59 height 17
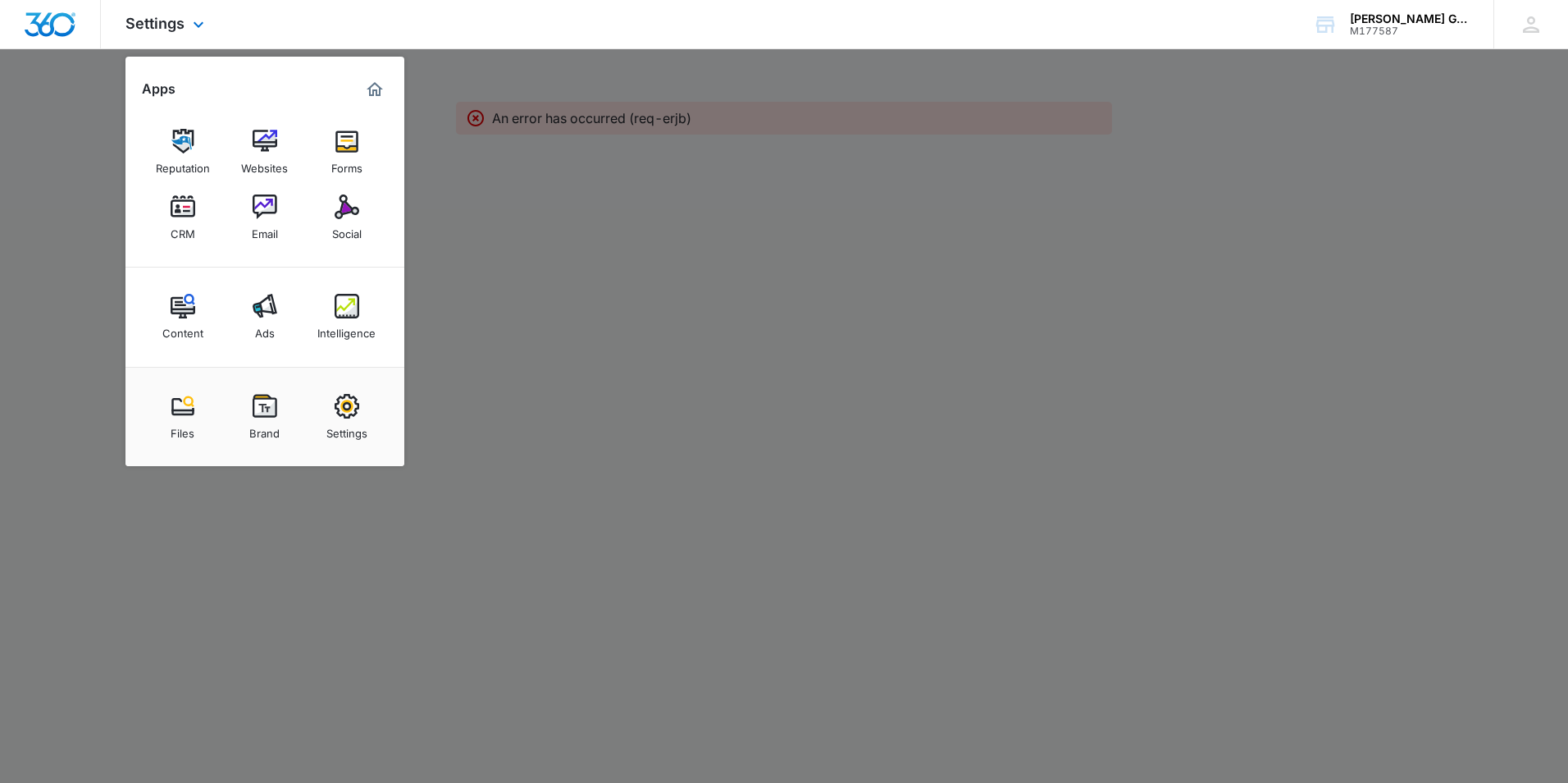
click at [34, 26] on img "Dashboard" at bounding box center [49, 24] width 52 height 25
